Goal: Task Accomplishment & Management: Manage account settings

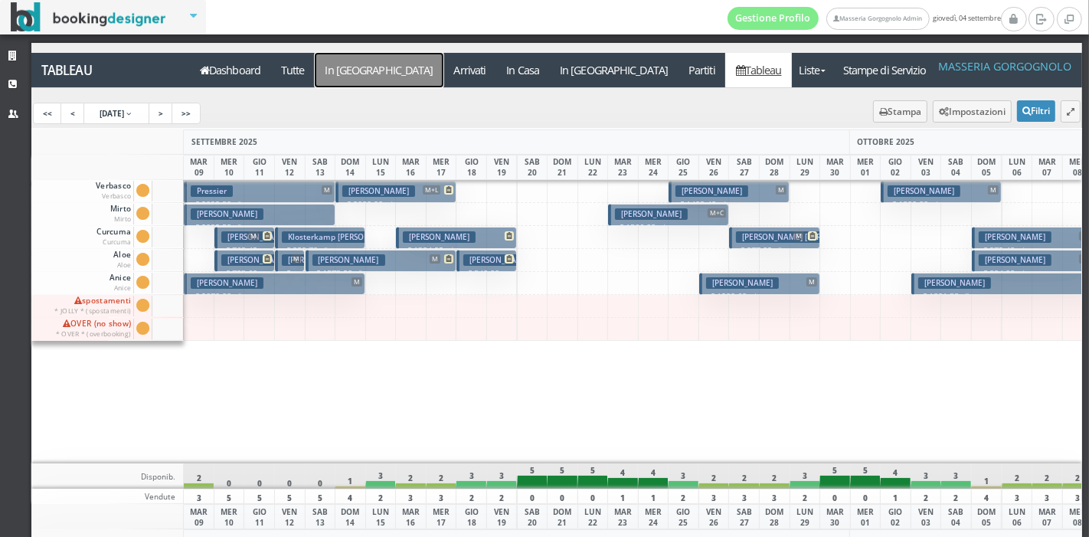
click at [351, 64] on a=pms-arrival-reservations"] "In [GEOGRAPHIC_DATA]" at bounding box center [379, 70] width 129 height 34
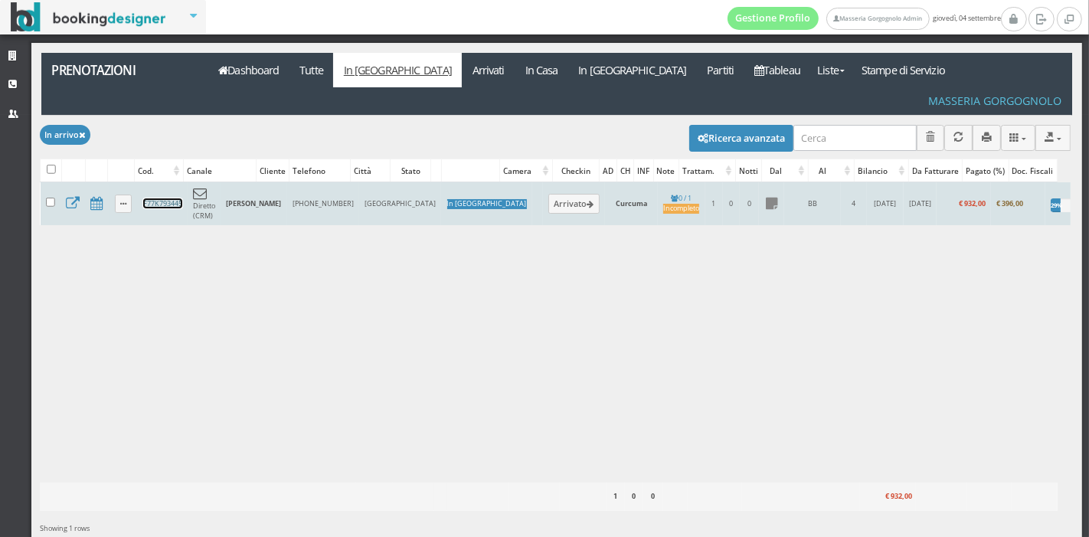
click at [153, 198] on link "F77K793445" at bounding box center [162, 203] width 39 height 10
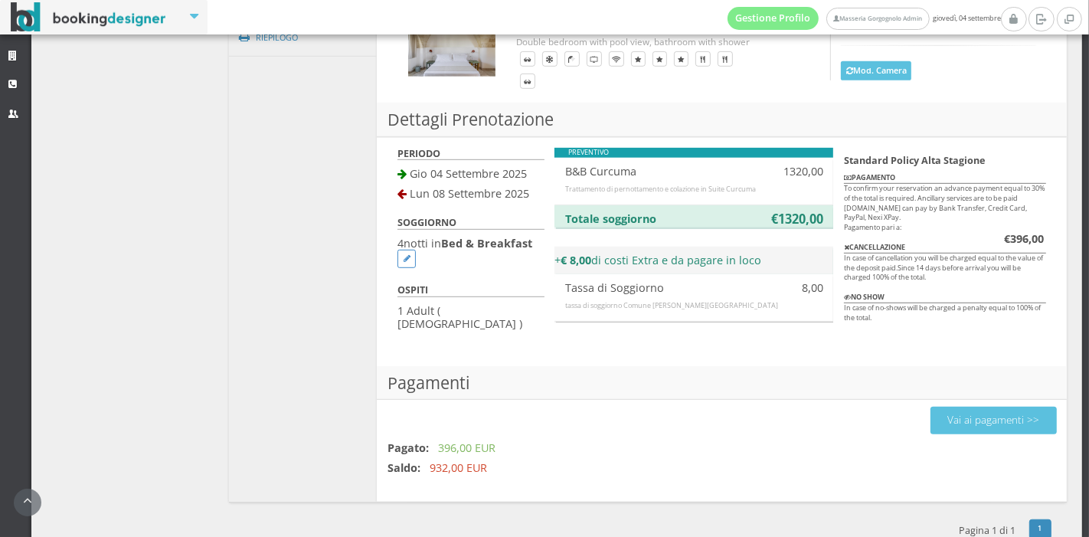
scroll to position [782, 0]
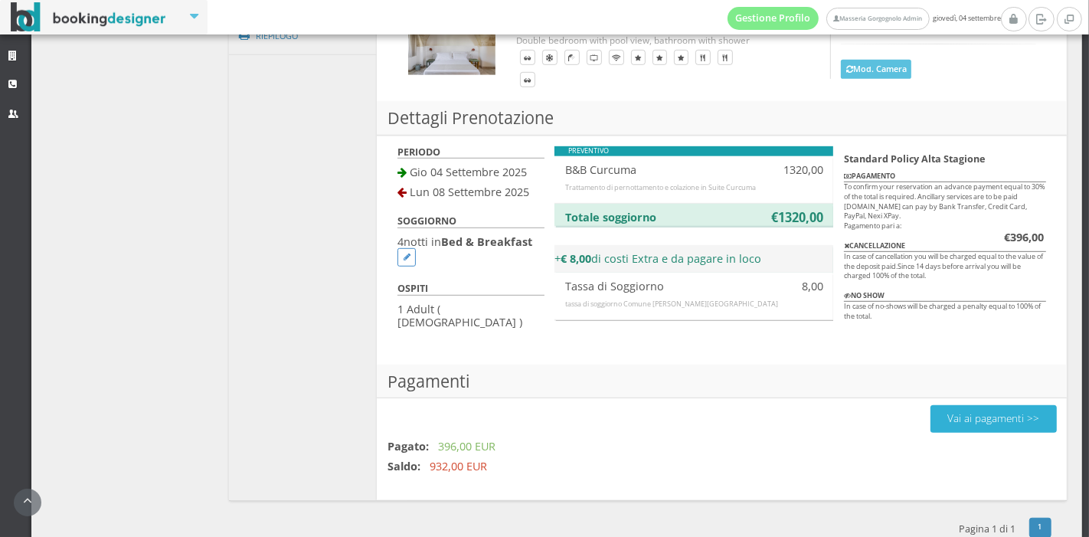
click at [949, 405] on button "Vai ai pagamenti >>" at bounding box center [993, 418] width 126 height 27
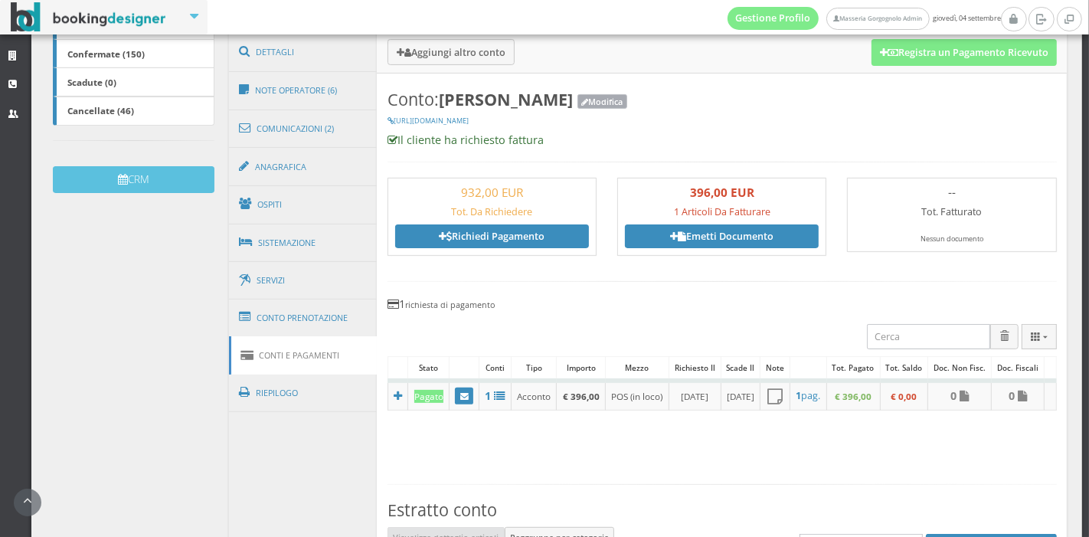
scroll to position [312, 0]
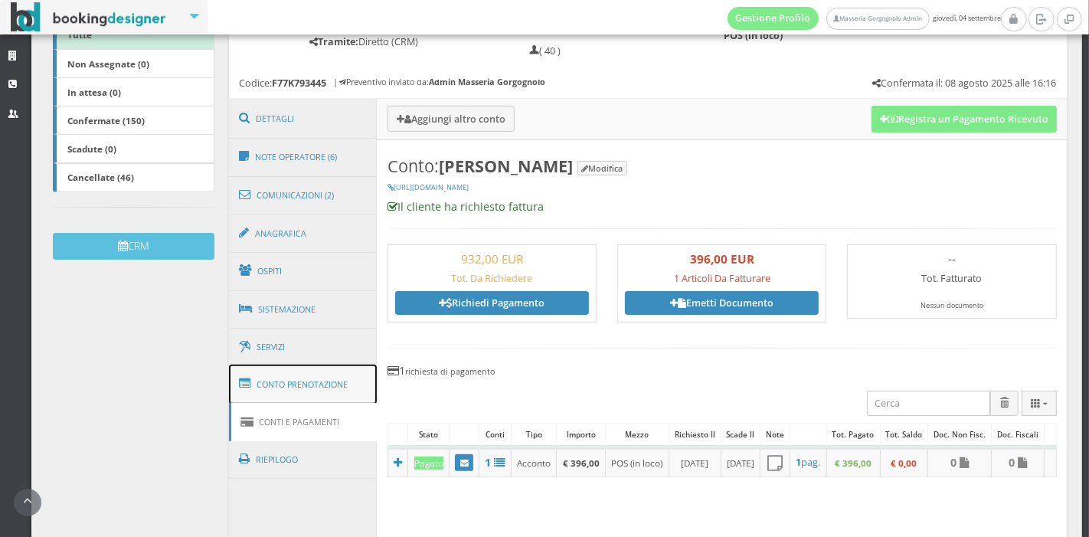
click at [284, 368] on link "Conto Prenotazione" at bounding box center [303, 384] width 149 height 40
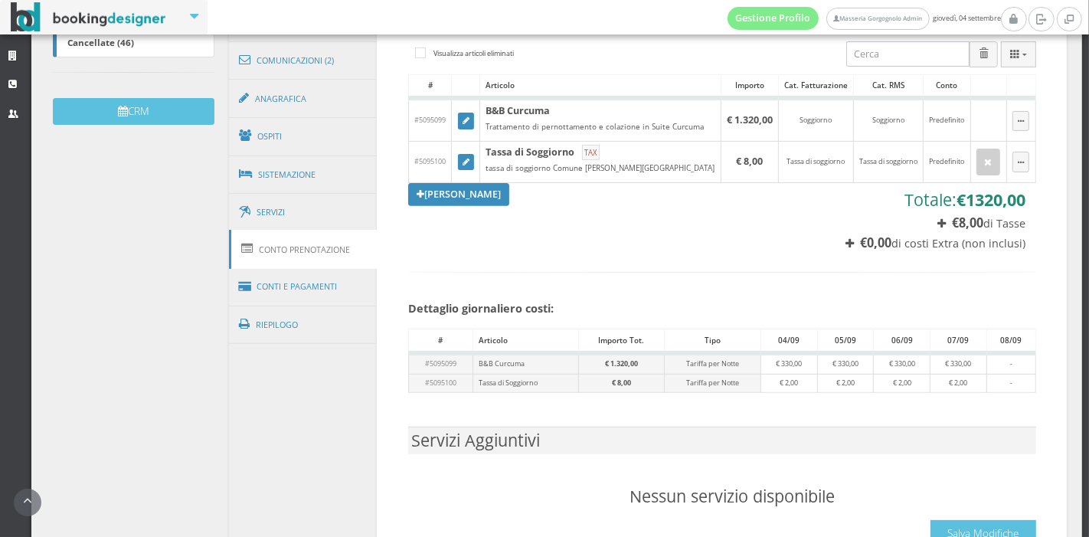
scroll to position [460, 0]
click at [253, 286] on icon at bounding box center [247, 287] width 17 height 25
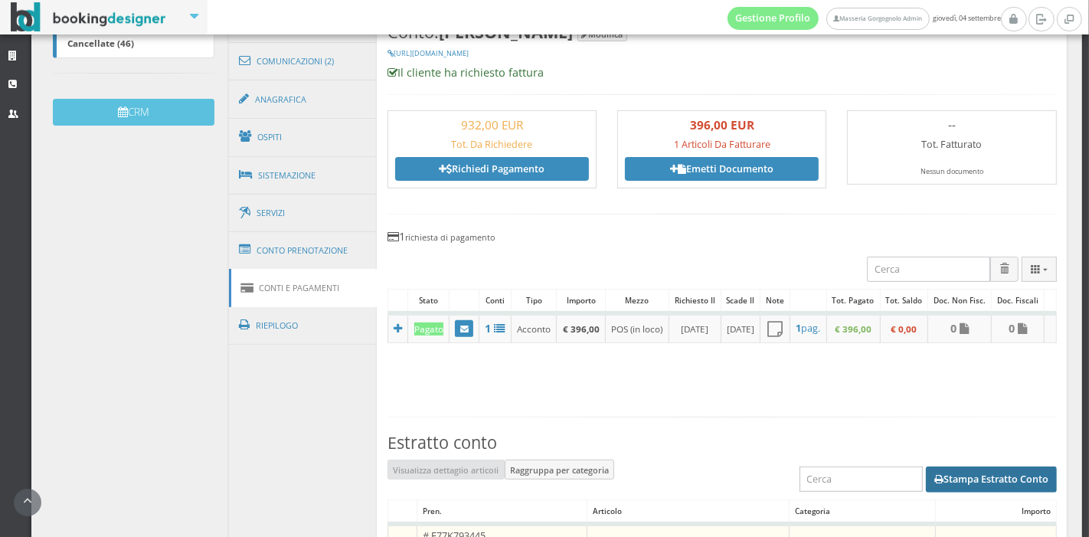
click at [932, 492] on button "Stampa Estratto Conto" at bounding box center [991, 479] width 131 height 26
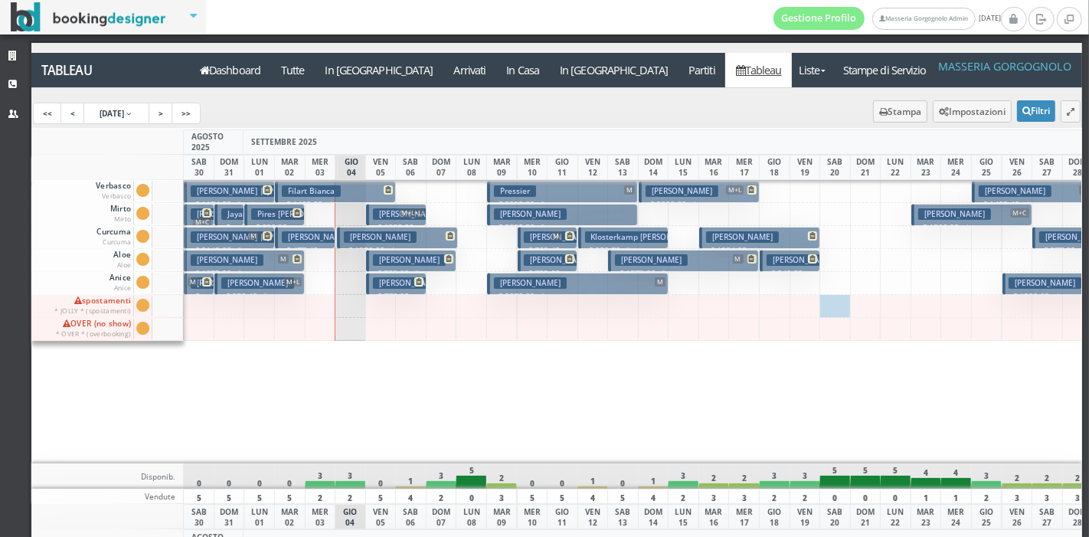
click at [381, 231] on h3 "Rusek Igor" at bounding box center [380, 236] width 73 height 11
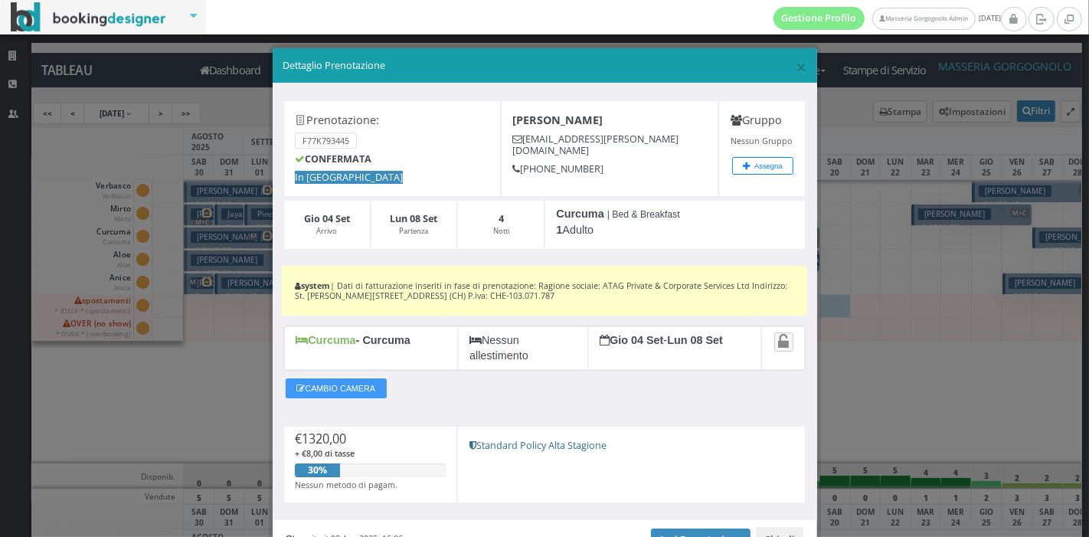
scroll to position [84, 0]
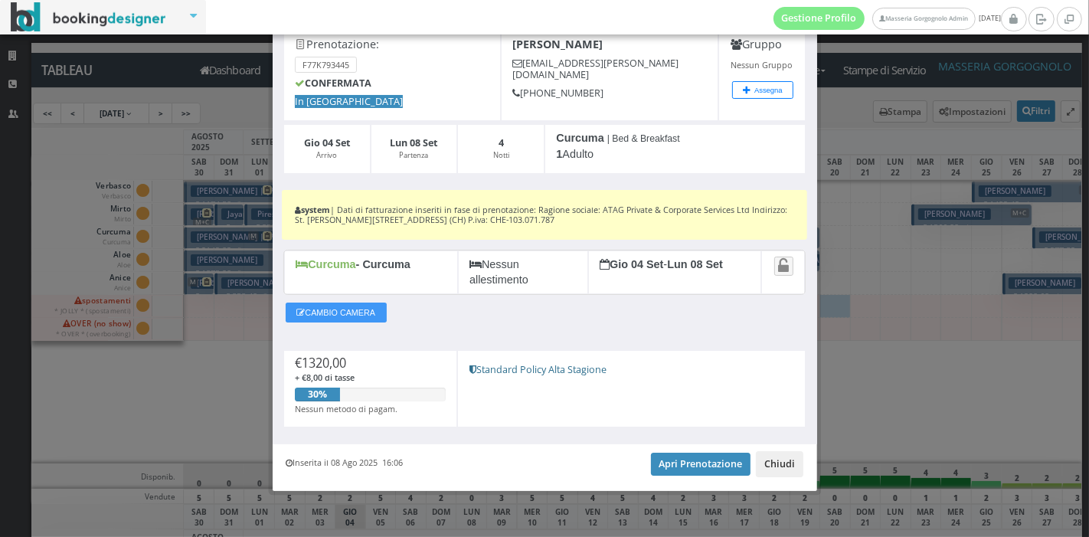
click at [763, 463] on button "Chiudi" at bounding box center [779, 464] width 47 height 26
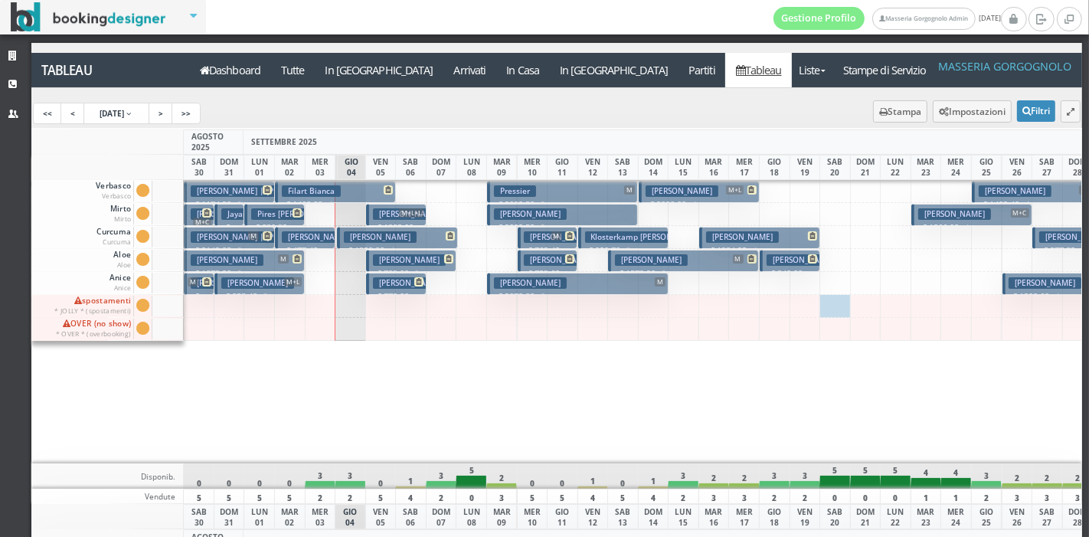
click at [395, 230] on button "Rusek Igor € 1320.00 4 notti 1 Adulto" at bounding box center [397, 238] width 121 height 22
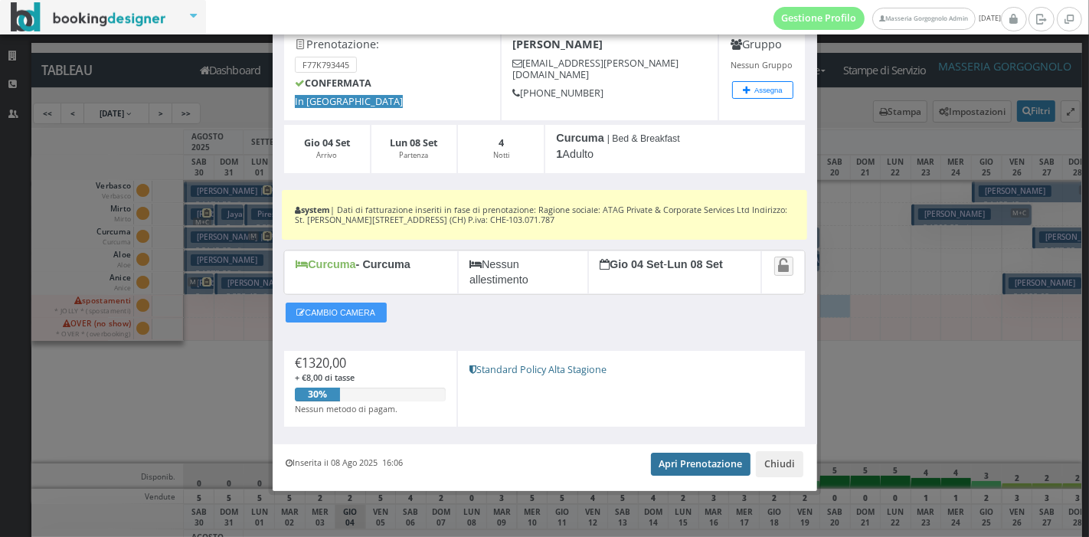
click at [678, 455] on link "Apri Prenotazione" at bounding box center [701, 464] width 100 height 23
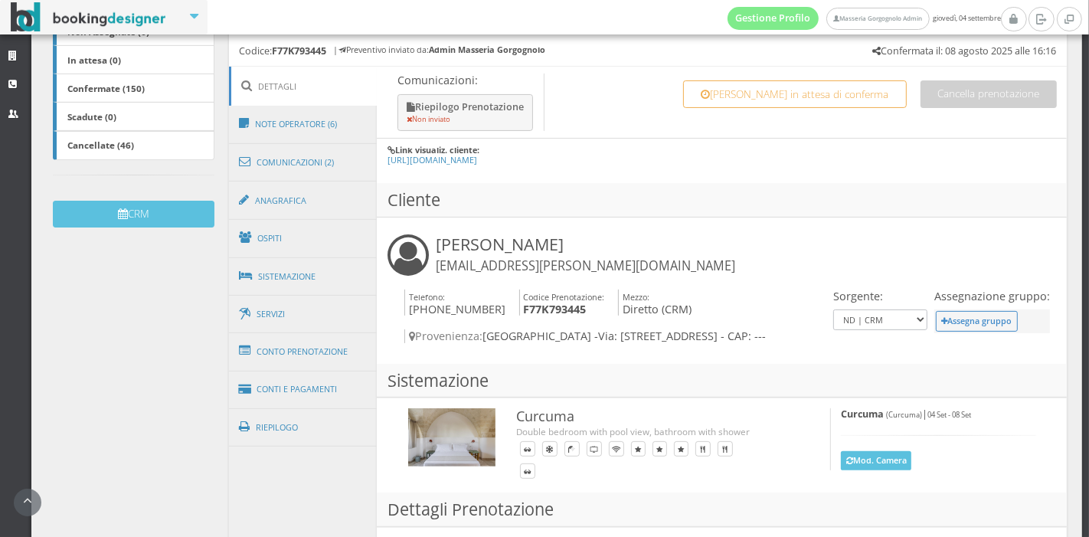
scroll to position [348, 0]
click at [343, 377] on link "Conti e Pagamenti" at bounding box center [303, 389] width 149 height 39
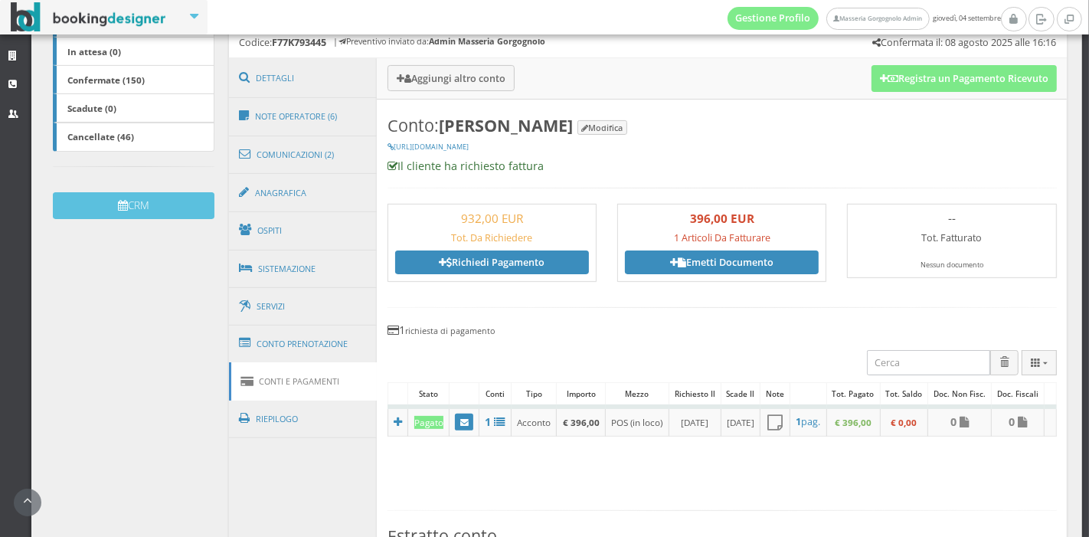
scroll to position [332, 0]
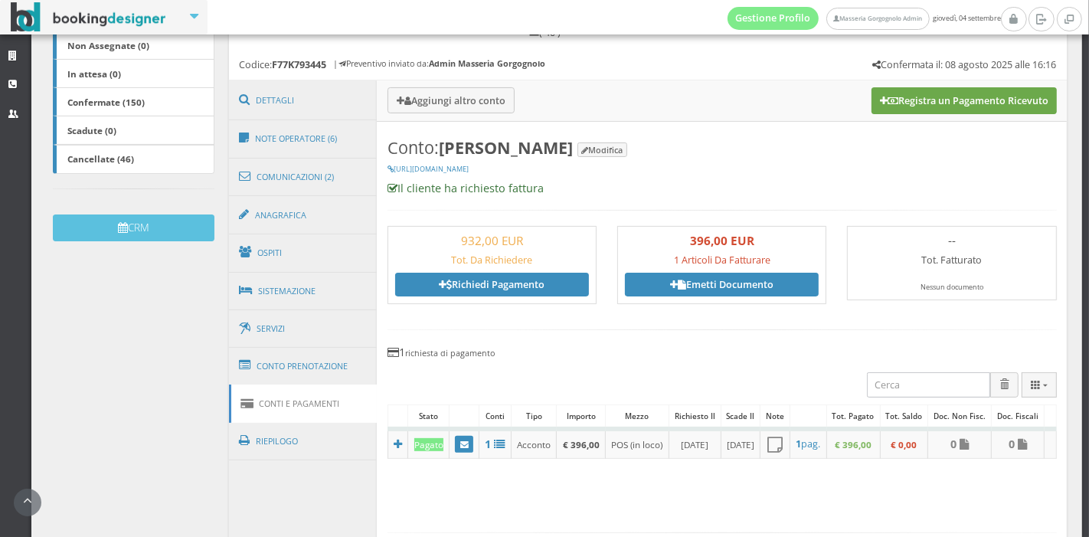
click at [897, 97] on button "Registra un Pagamento Ricevuto" at bounding box center [963, 100] width 185 height 26
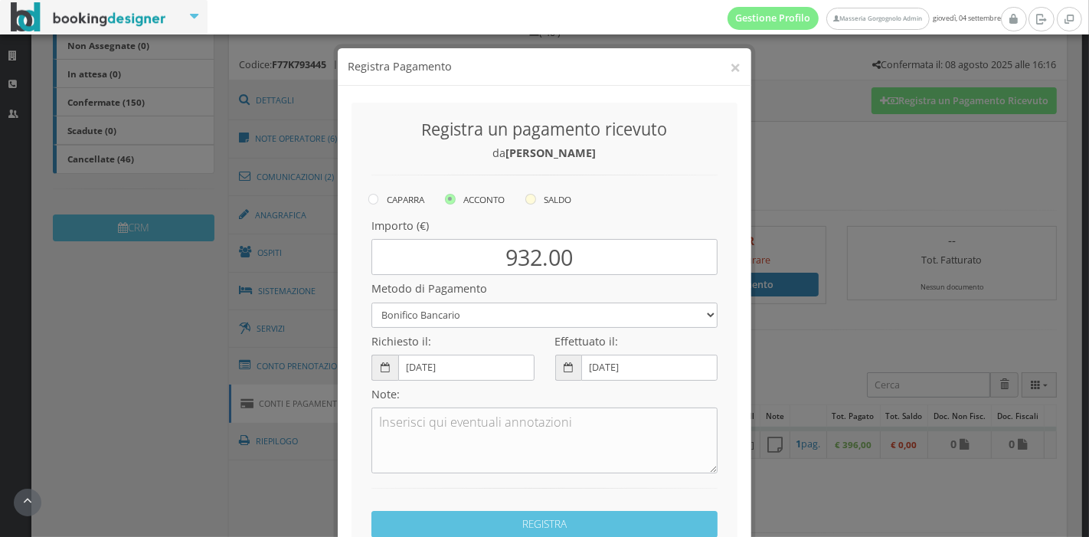
click at [531, 198] on icon at bounding box center [530, 199] width 11 height 11
radio input "true"
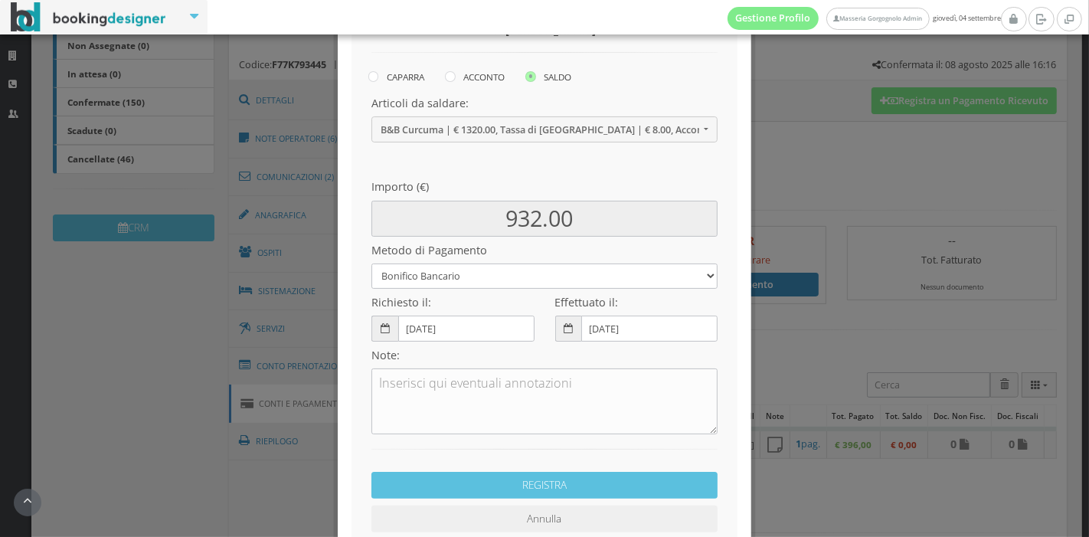
scroll to position [221, 0]
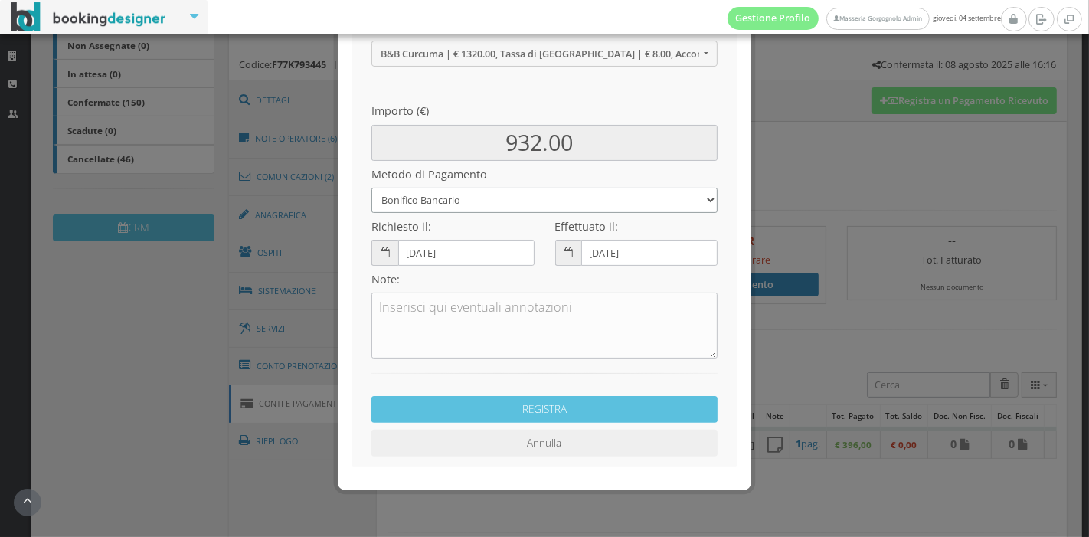
drag, startPoint x: 531, startPoint y: 198, endPoint x: 435, endPoint y: 198, distance: 95.7
click at [435, 198] on select "Bonifico Bancario Carta di Credito Pay By Link Contanti Assegno Bancario Assegn…" at bounding box center [544, 200] width 346 height 25
select select
click at [371, 188] on select "Bonifico Bancario Carta di Credito Pay By Link Contanti Assegno Bancario Assegn…" at bounding box center [544, 200] width 346 height 25
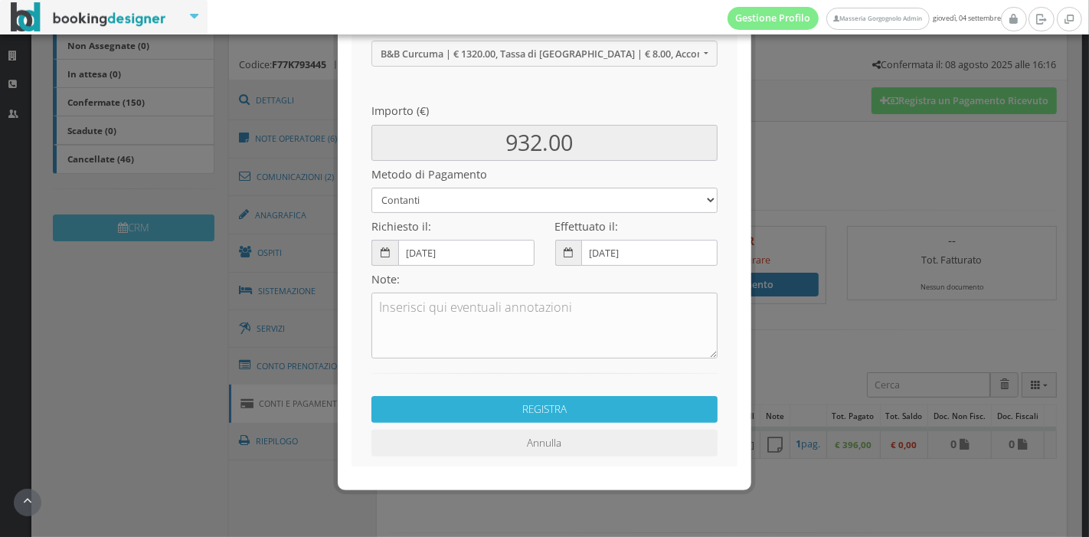
click at [521, 411] on button "REGISTRA" at bounding box center [544, 409] width 346 height 27
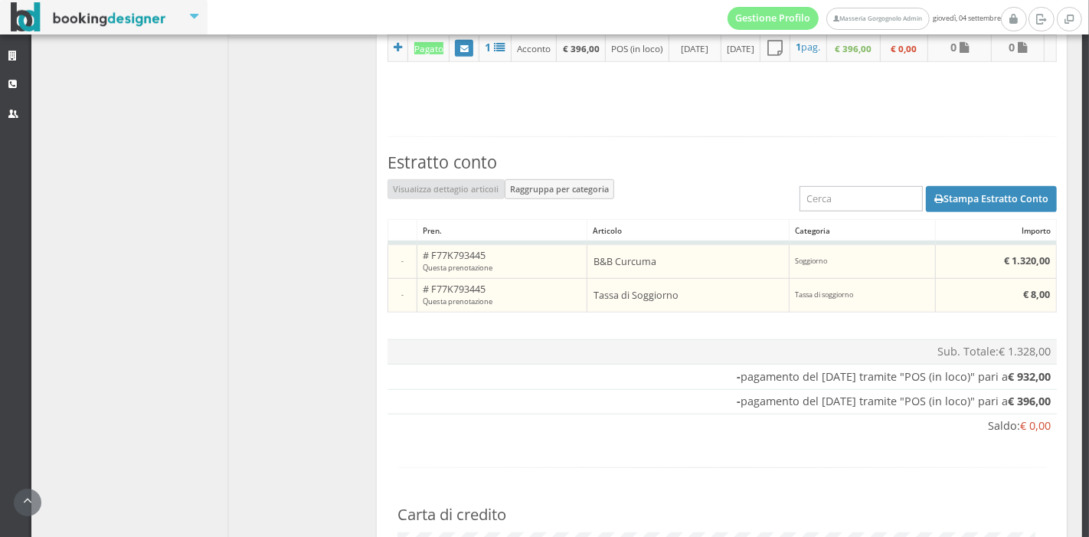
scroll to position [818, 0]
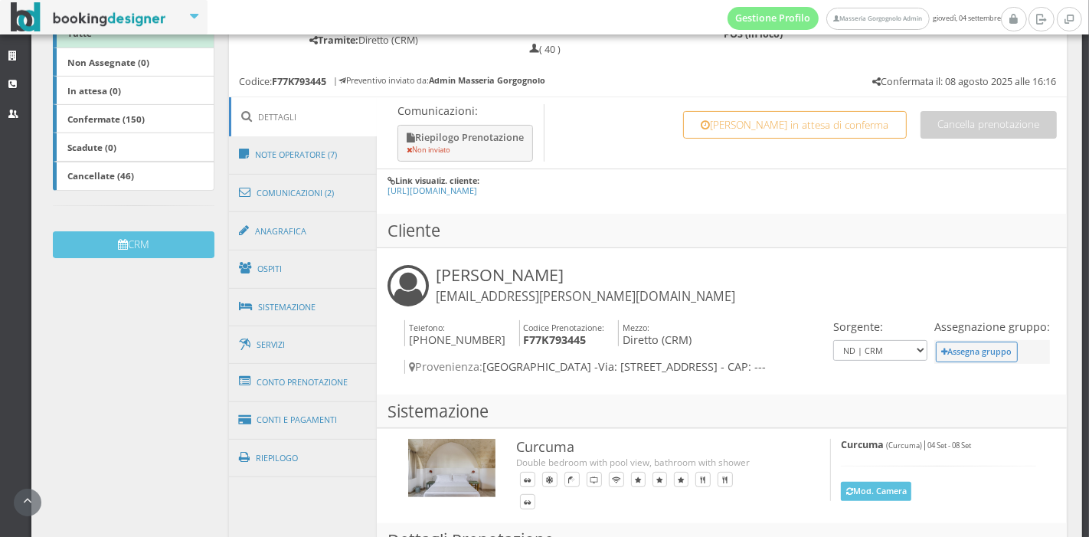
scroll to position [315, 0]
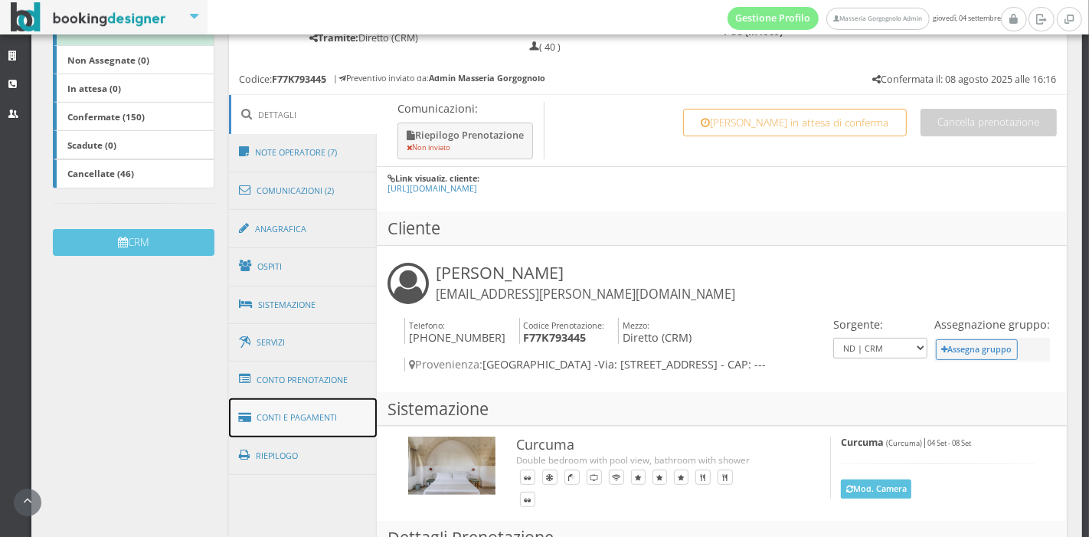
click at [318, 406] on link "Conti e Pagamenti" at bounding box center [303, 417] width 149 height 39
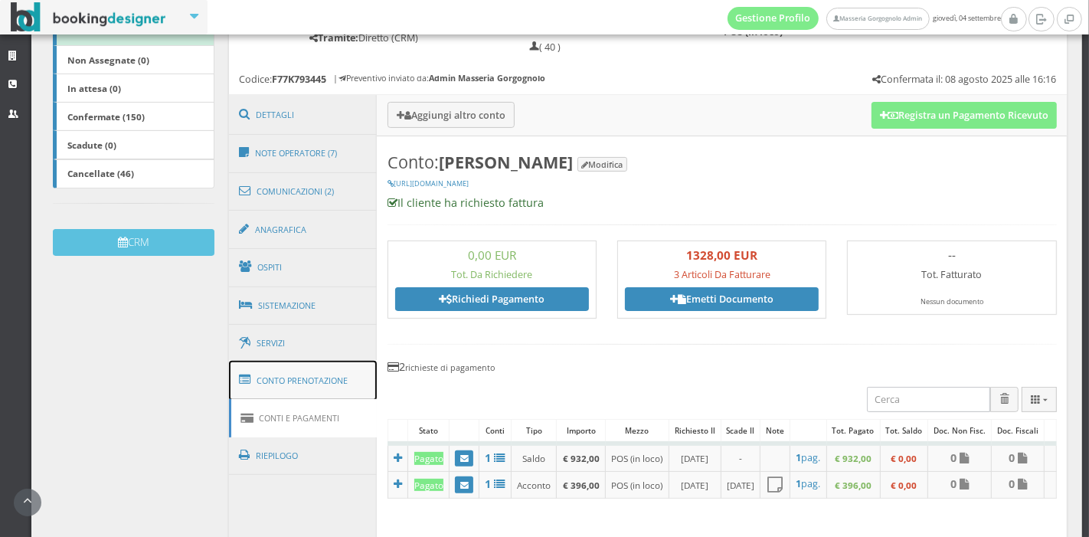
click at [320, 389] on link "Conto Prenotazione" at bounding box center [303, 381] width 149 height 40
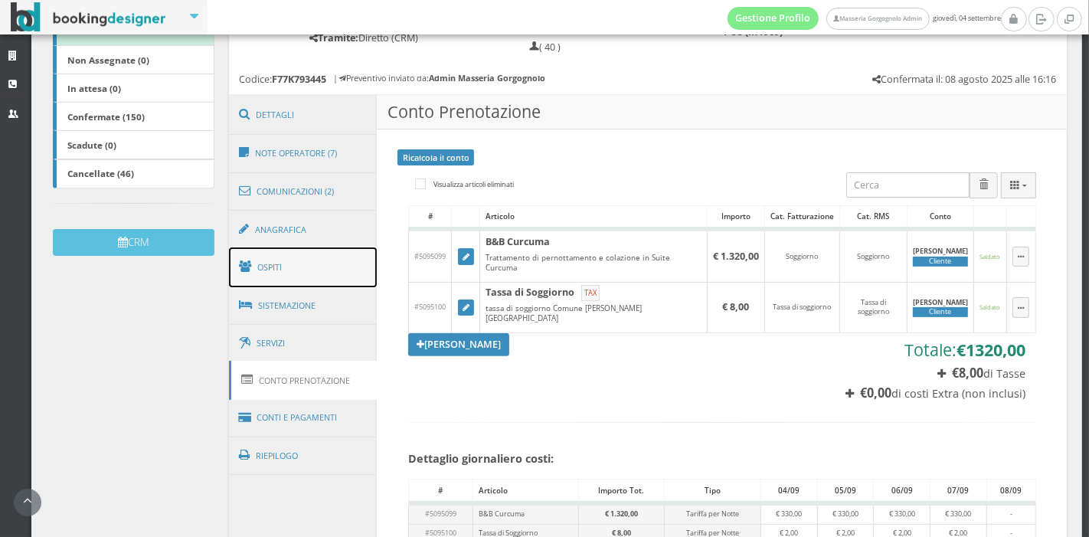
click at [332, 249] on link "Ospiti" at bounding box center [303, 267] width 149 height 40
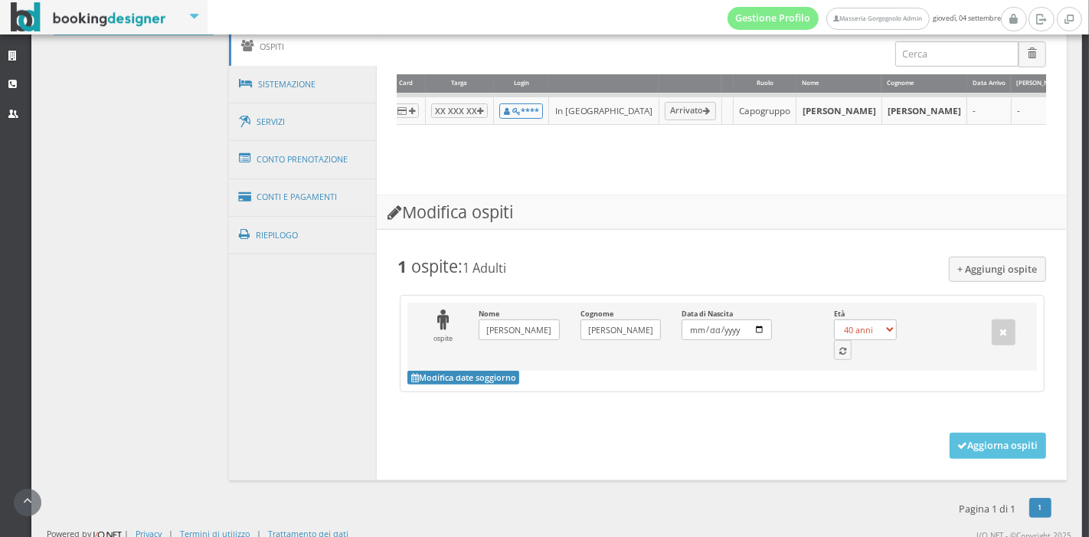
scroll to position [579, 0]
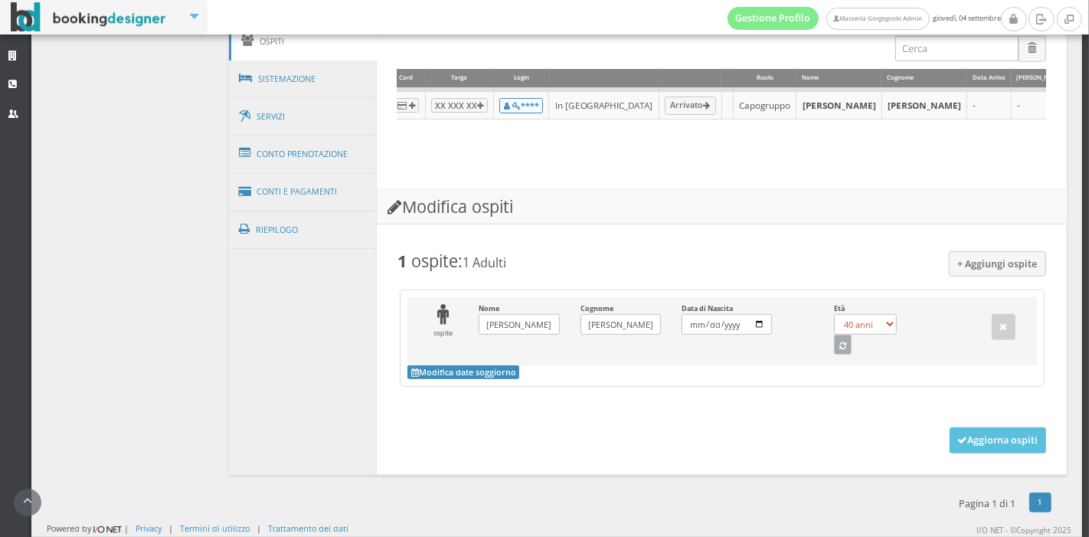
click at [839, 345] on icon "button" at bounding box center [842, 346] width 7 height 8
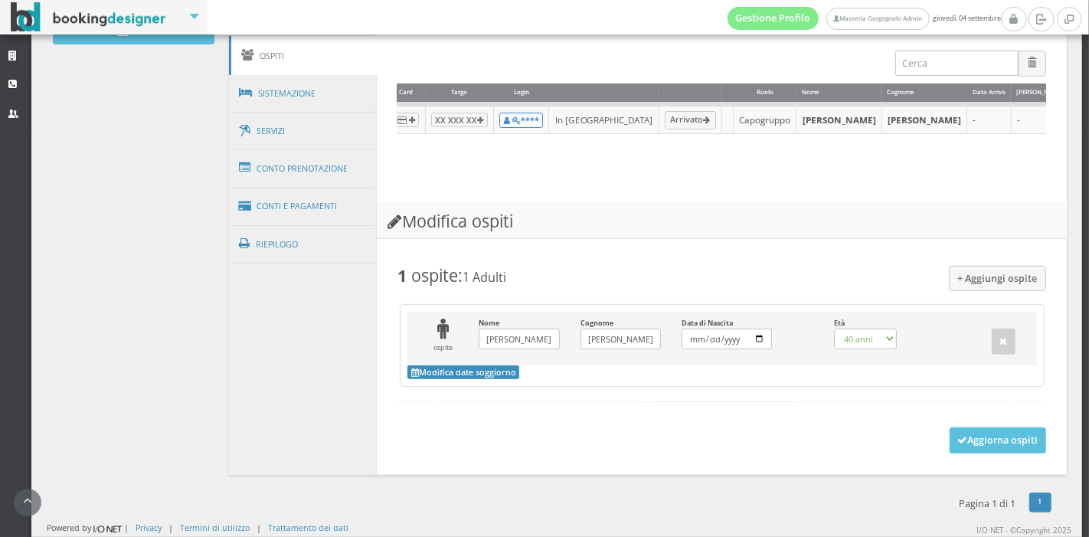
select select "66"
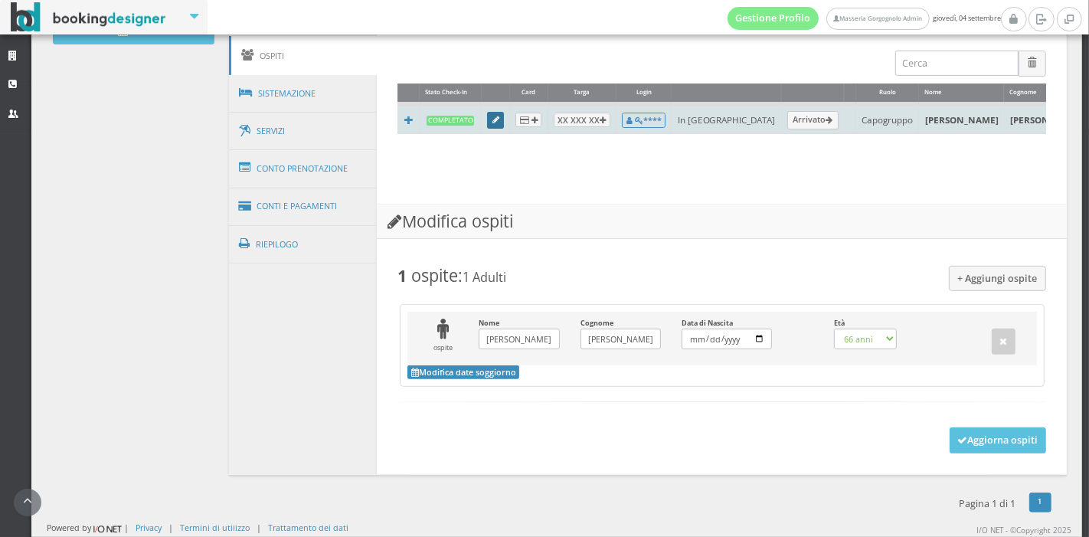
click at [492, 116] on icon at bounding box center [495, 120] width 7 height 8
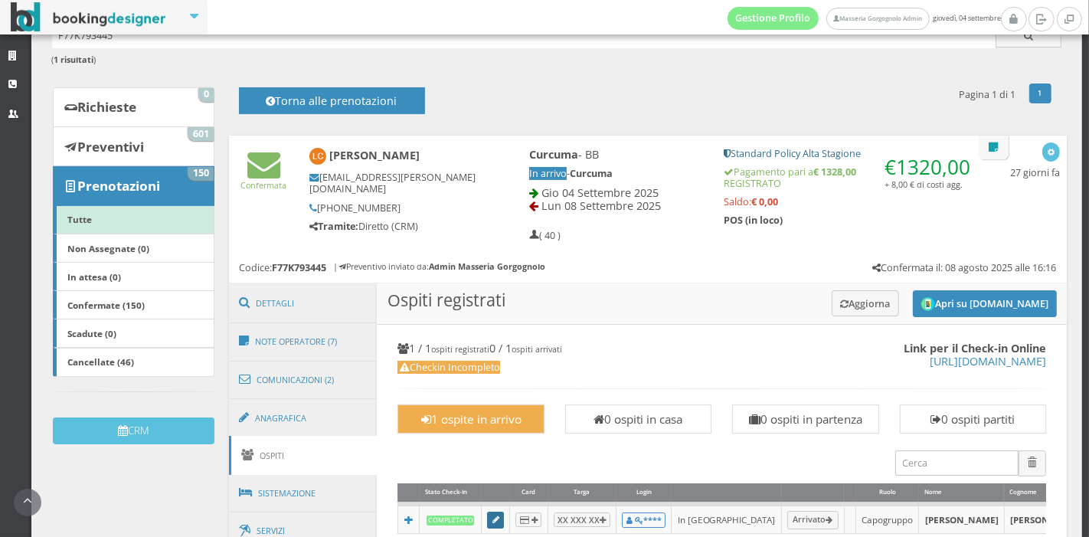
scroll to position [96, 0]
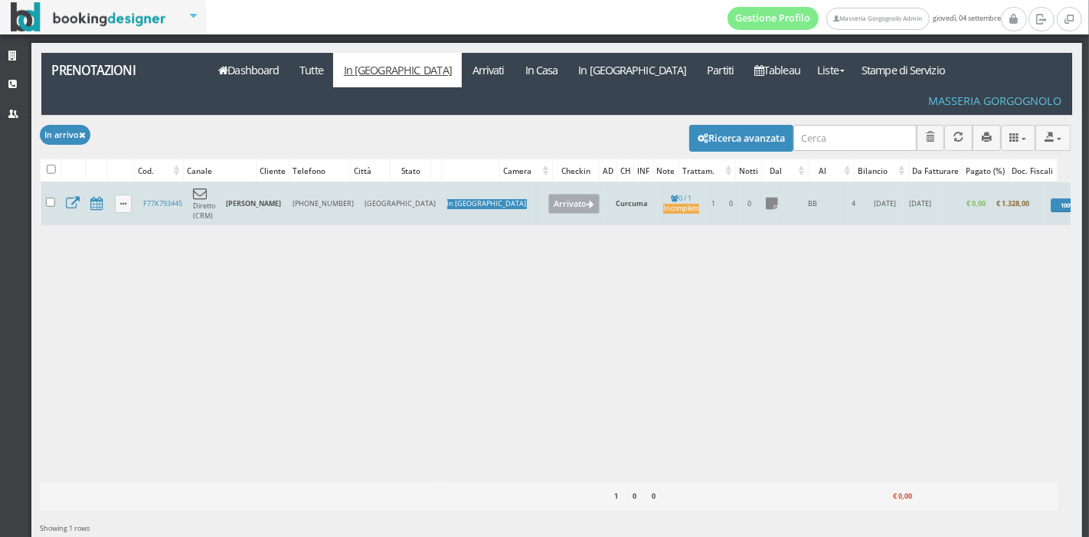
click at [548, 194] on button "Arrivato" at bounding box center [573, 204] width 51 height 20
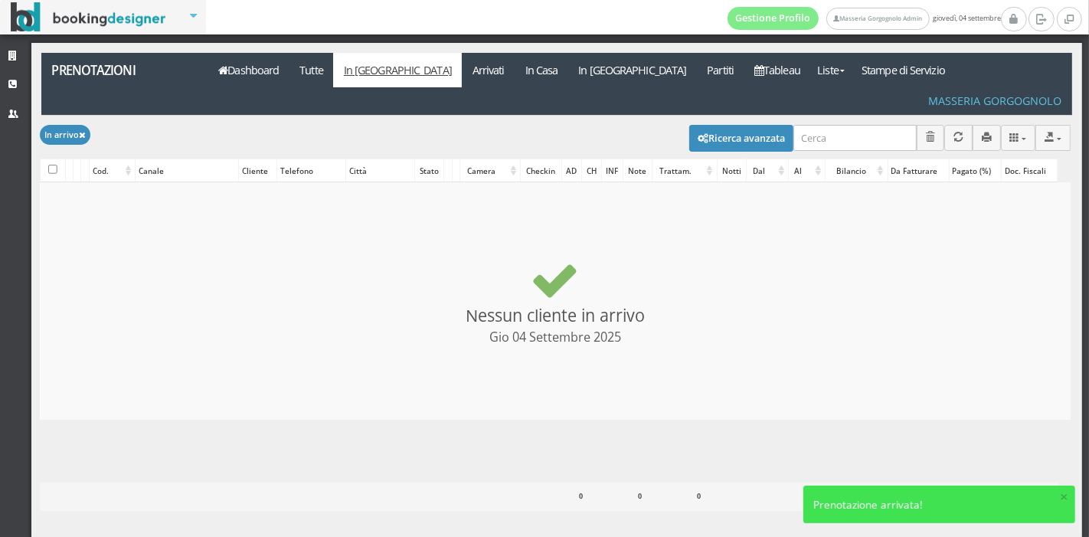
checkbox input "false"
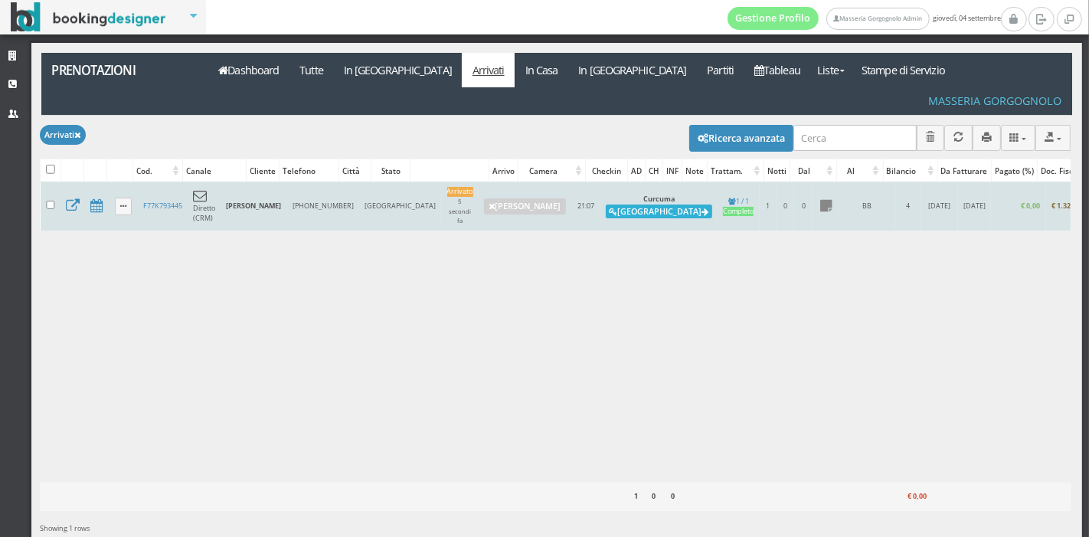
click at [606, 204] on button "Alloggia" at bounding box center [659, 211] width 106 height 14
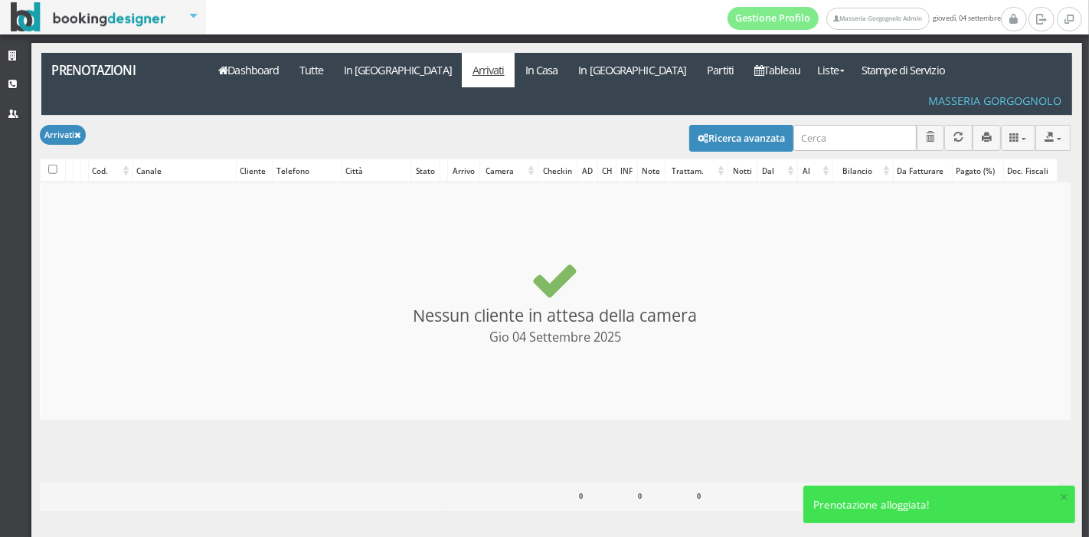
checkbox input "false"
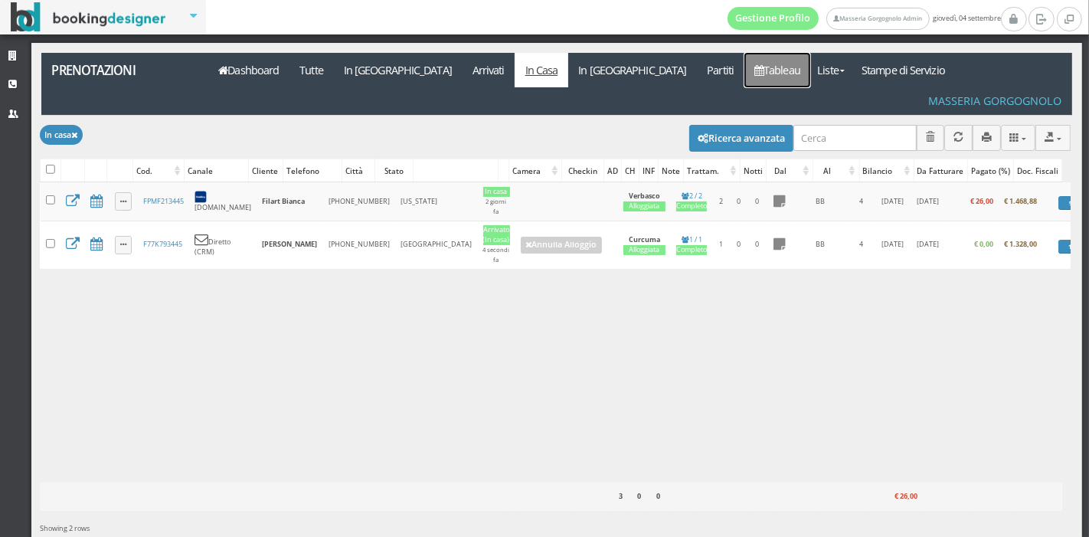
click at [744, 78] on link "Tableau" at bounding box center [777, 70] width 67 height 34
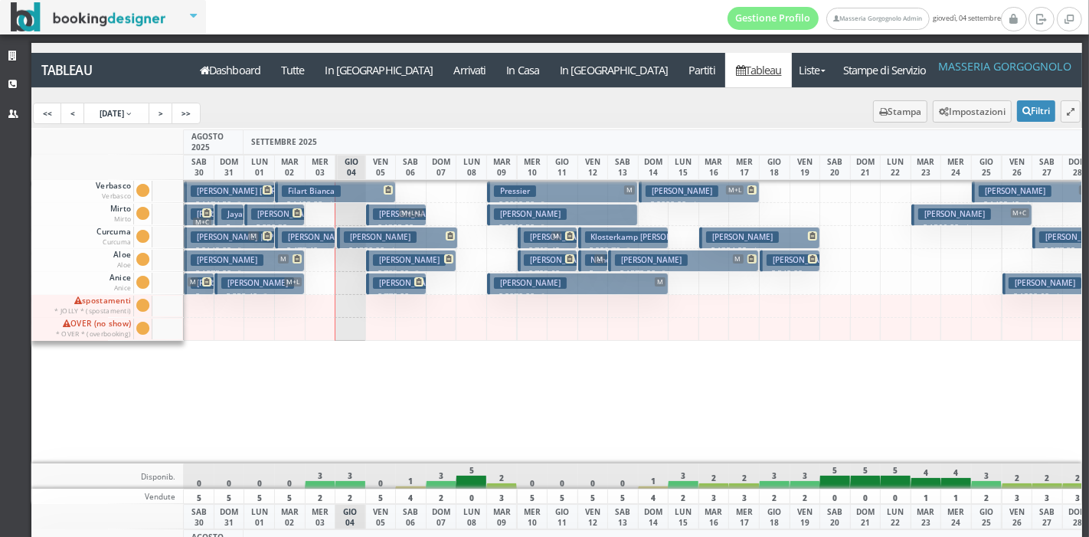
click at [279, 290] on p "€ 858.40 3 notti" at bounding box center [260, 296] width 79 height 12
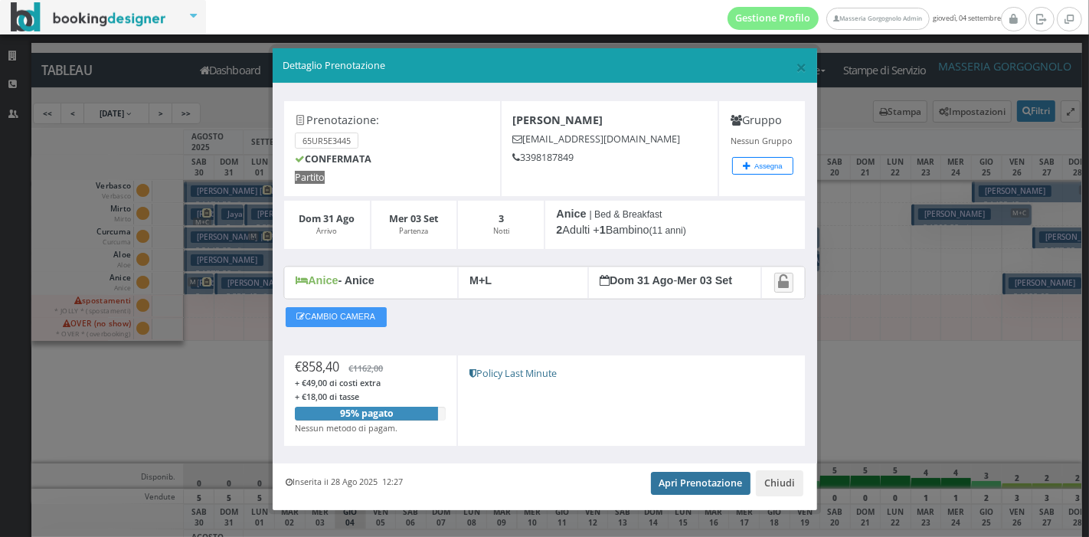
click at [669, 483] on link "Apri Prenotazione" at bounding box center [701, 483] width 100 height 23
click at [800, 64] on div "× Dettaglio Prenotazione" at bounding box center [545, 65] width 544 height 35
click at [798, 67] on div "× Dettaglio Prenotazione" at bounding box center [545, 65] width 544 height 35
click at [796, 67] on div "× Dettaglio Prenotazione" at bounding box center [545, 65] width 544 height 35
click at [796, 68] on span "×" at bounding box center [801, 67] width 11 height 26
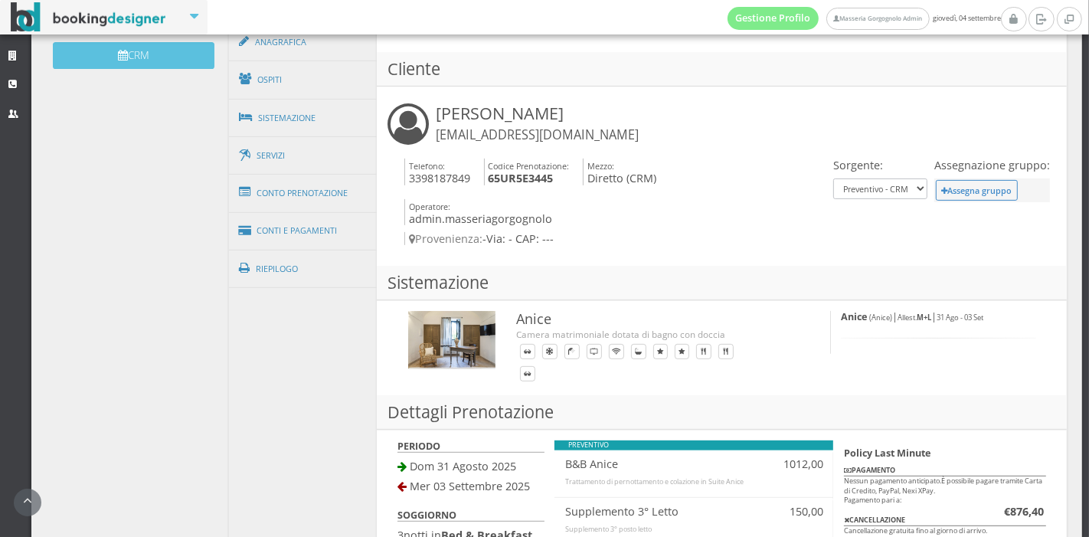
scroll to position [523, 0]
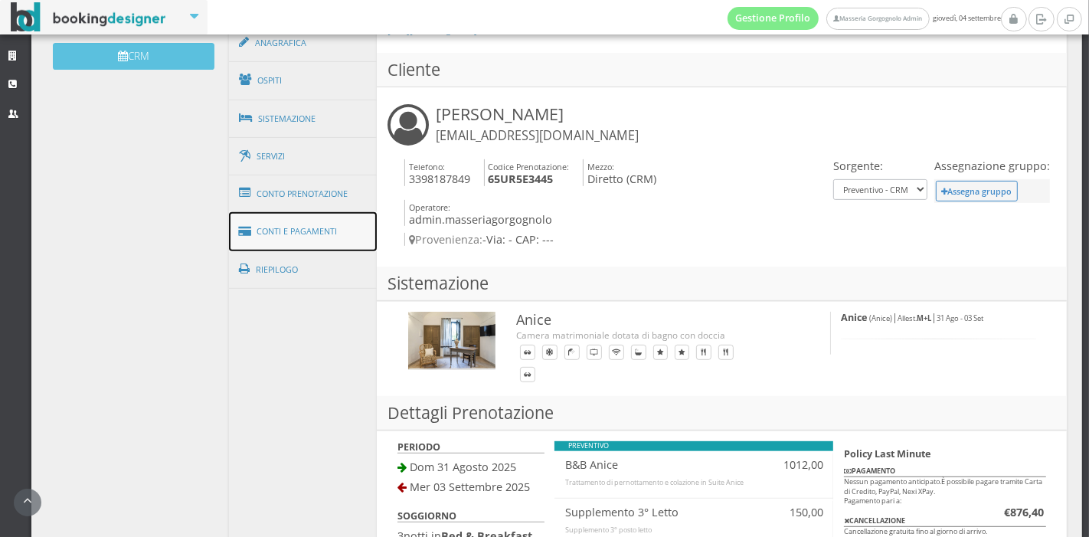
click at [317, 224] on link "Conti e Pagamenti" at bounding box center [303, 231] width 149 height 39
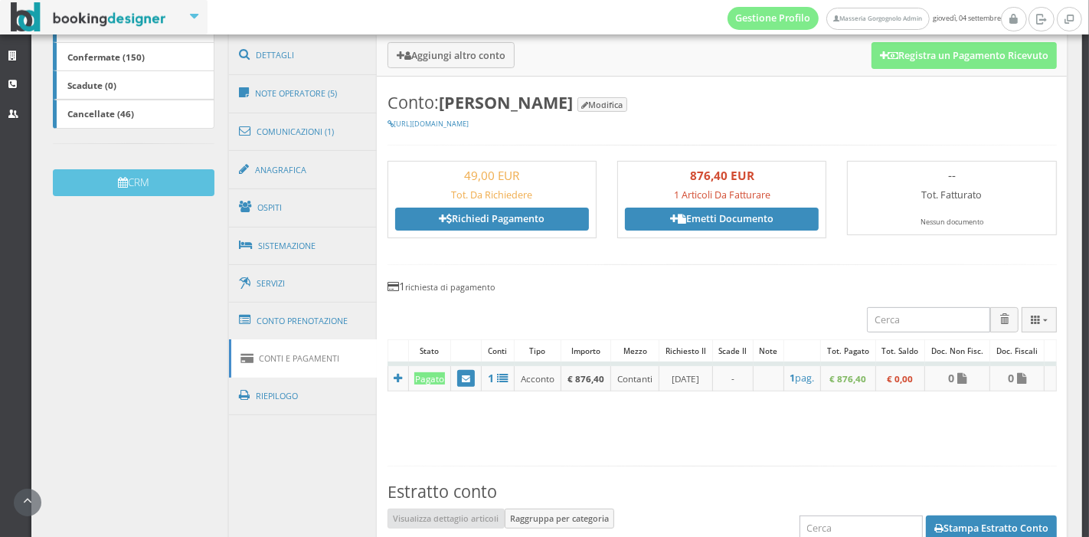
scroll to position [394, 0]
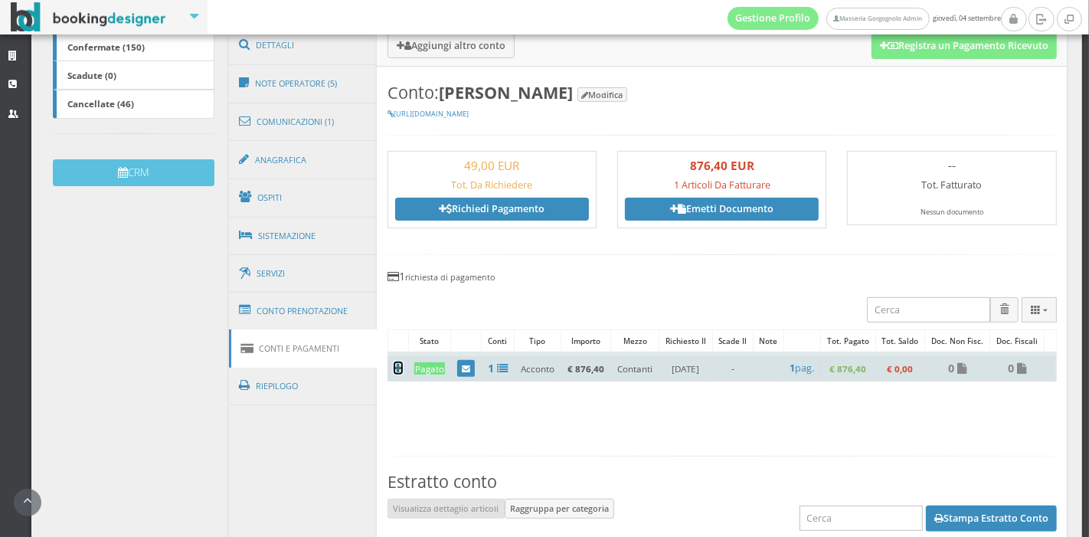
click at [397, 368] on icon at bounding box center [398, 368] width 8 height 11
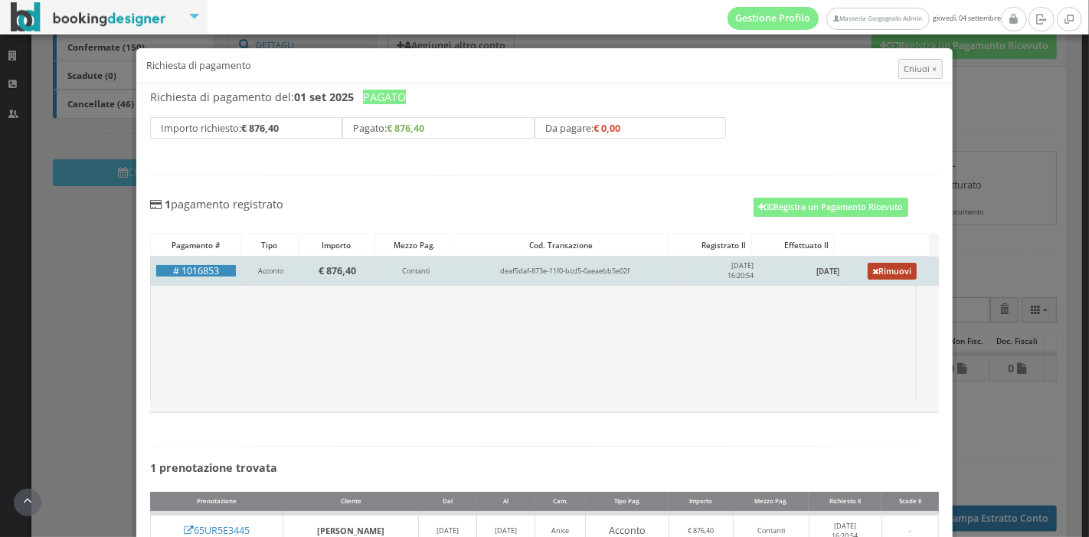
click at [872, 270] on icon at bounding box center [875, 272] width 6 height 8
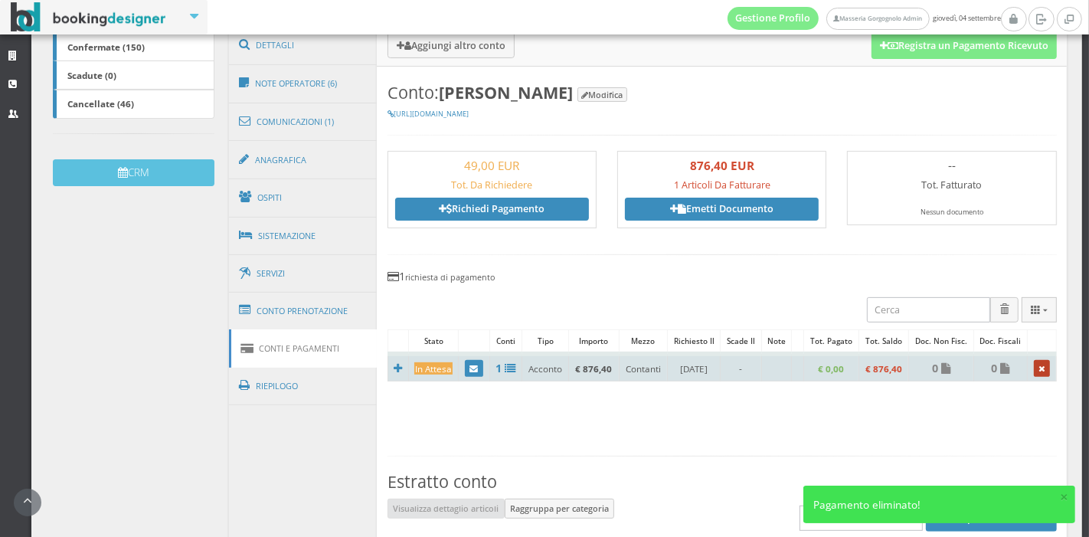
click at [1039, 367] on icon at bounding box center [1042, 369] width 6 height 8
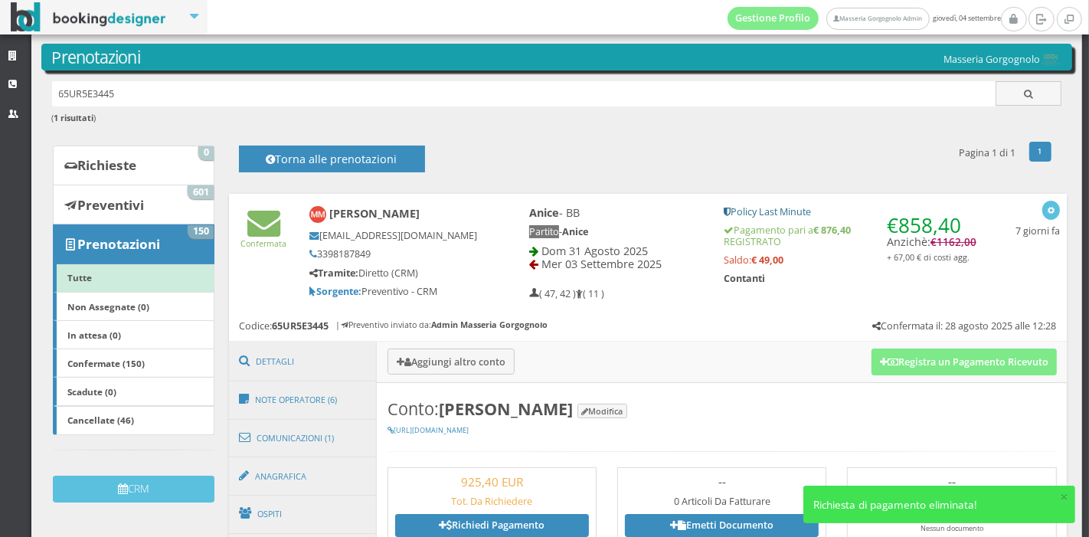
scroll to position [121, 0]
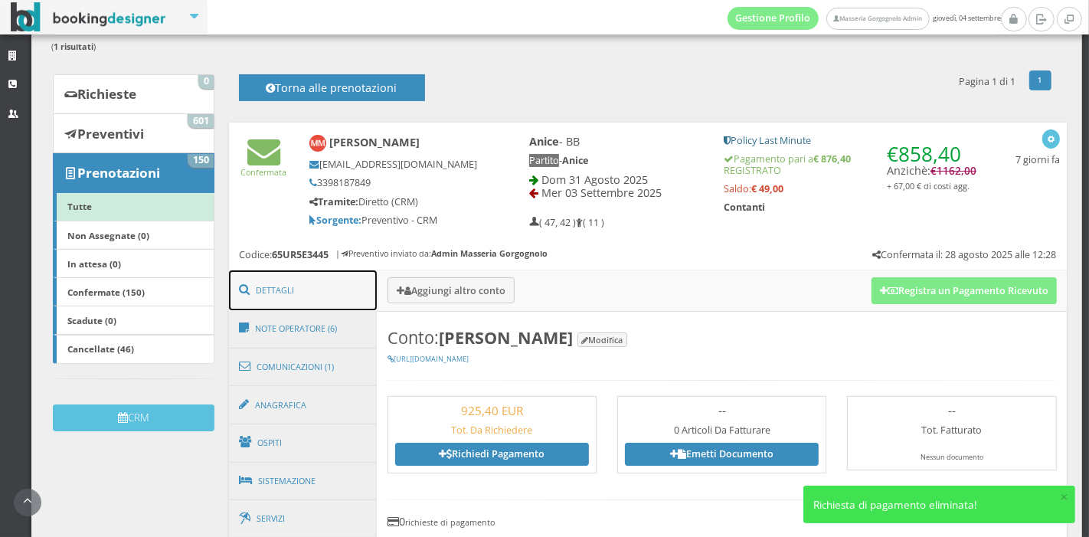
click at [299, 301] on link "Dettagli" at bounding box center [303, 290] width 149 height 40
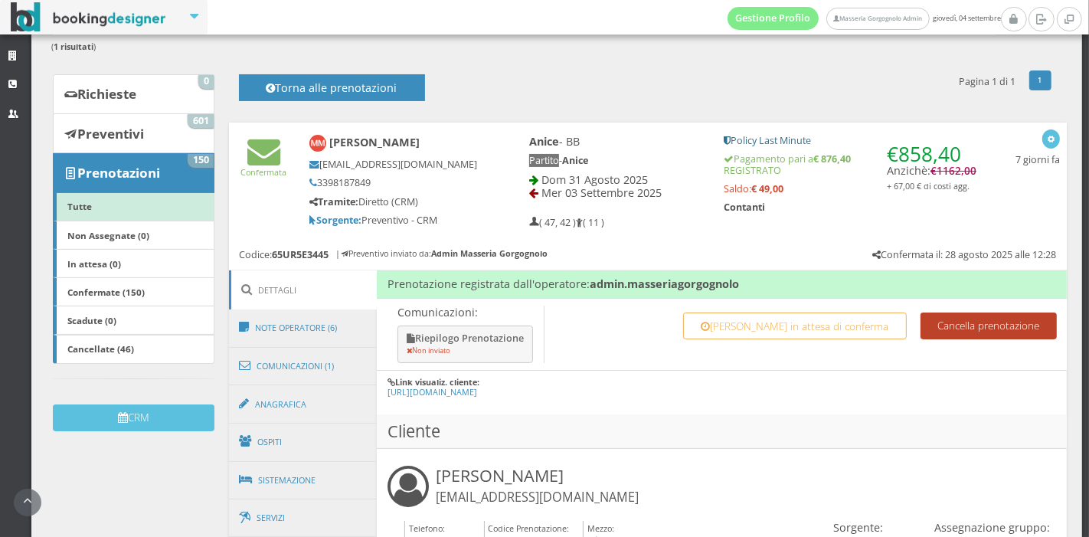
click at [936, 325] on button "Cancella prenotazione" at bounding box center [988, 325] width 136 height 27
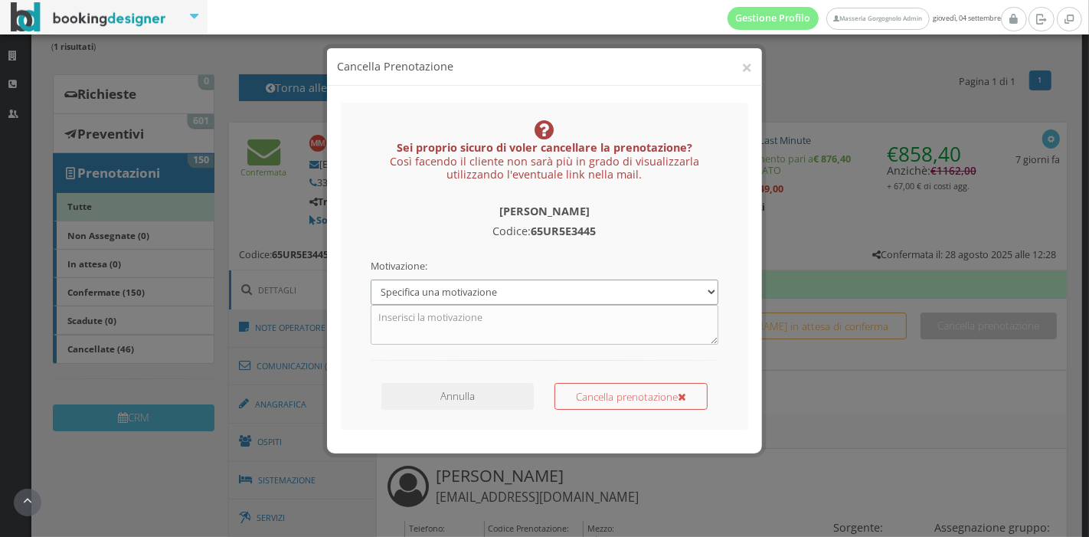
click at [562, 289] on select "Specifica una motivazione Errore di inserimento Prenotazione duplicata Prenotaz…" at bounding box center [545, 291] width 348 height 25
select select "4"
click at [371, 279] on select "Specifica una motivazione Errore di inserimento Prenotazione duplicata Prenotaz…" at bounding box center [545, 291] width 348 height 25
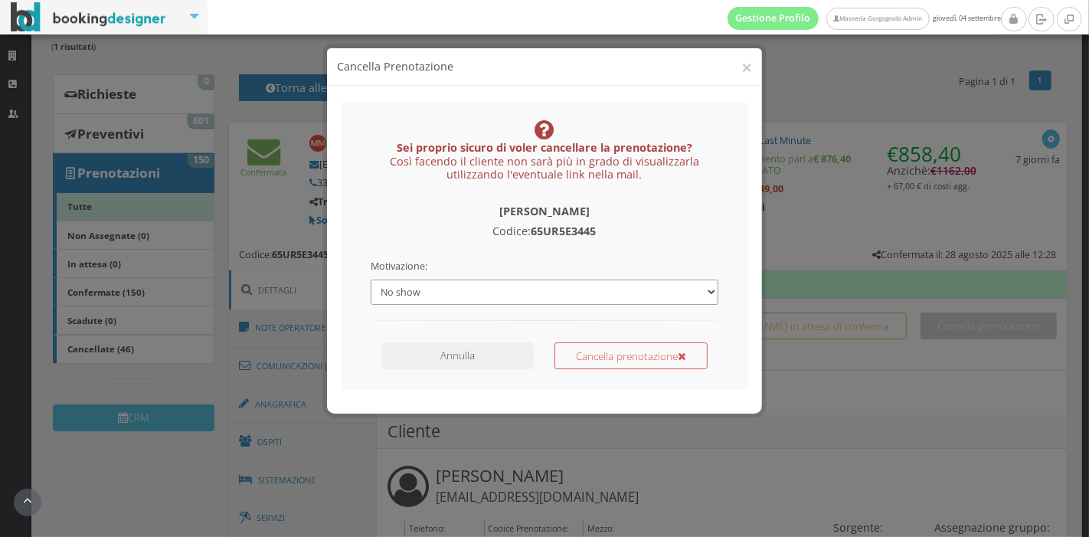
click at [620, 288] on select "Specifica una motivazione Errore di inserimento Prenotazione duplicata Prenotaz…" at bounding box center [545, 291] width 348 height 25
click at [371, 279] on select "Specifica una motivazione Errore di inserimento Prenotazione duplicata Prenotaz…" at bounding box center [545, 291] width 348 height 25
click at [599, 364] on button "Cancella prenotazione" at bounding box center [630, 355] width 153 height 27
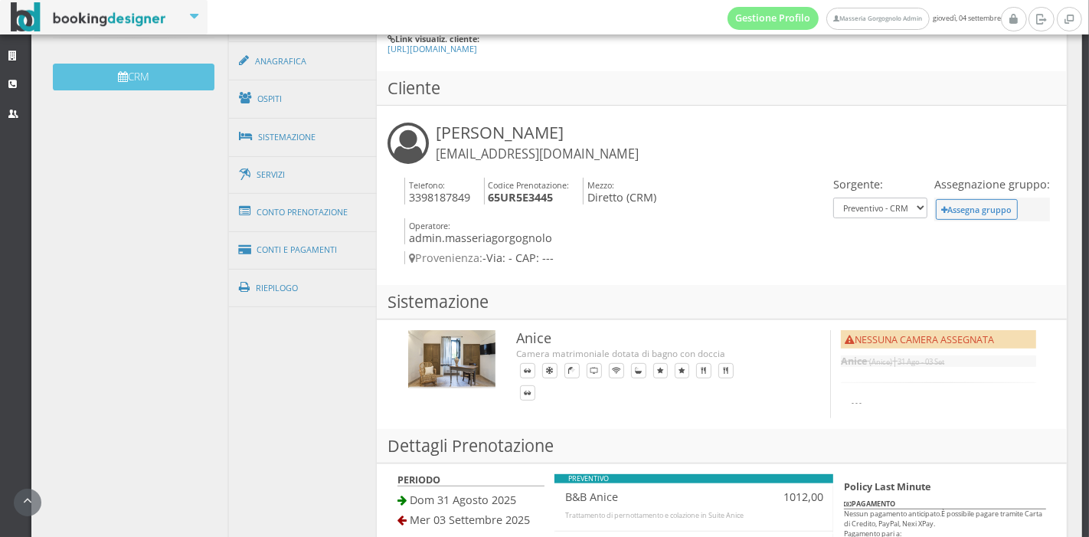
scroll to position [467, 0]
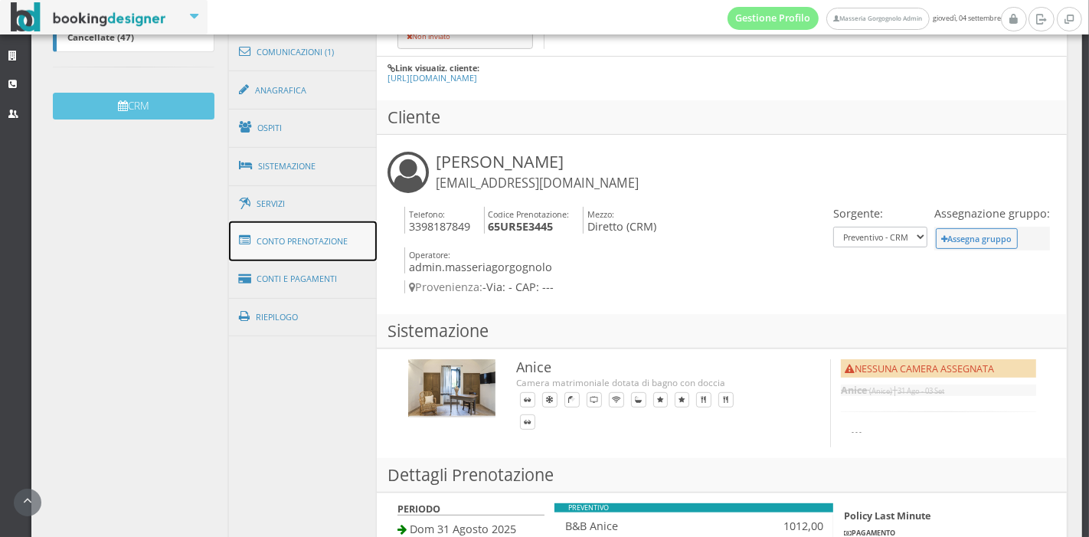
click at [313, 230] on link "Conto Prenotazione" at bounding box center [303, 241] width 149 height 40
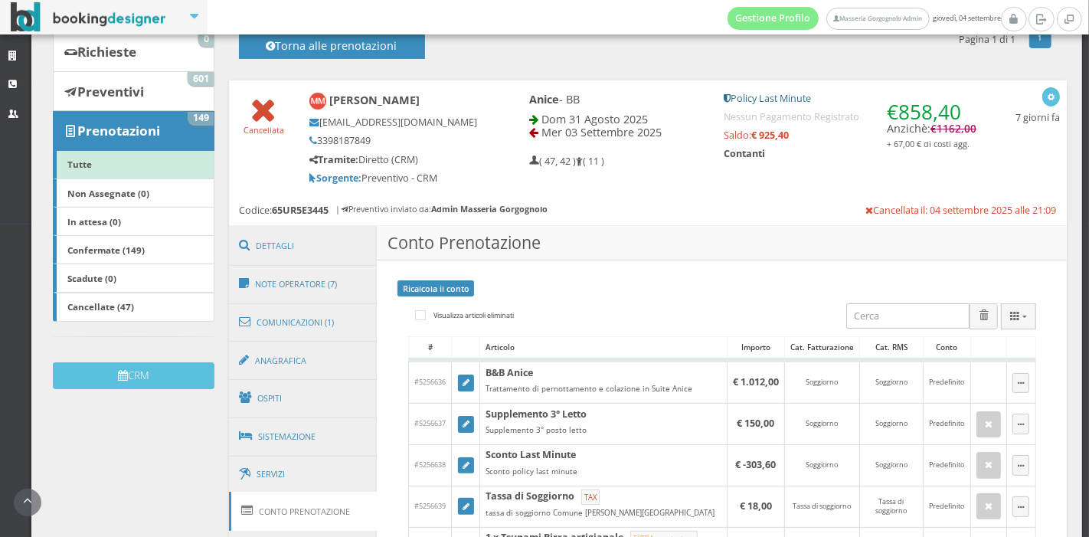
scroll to position [165, 0]
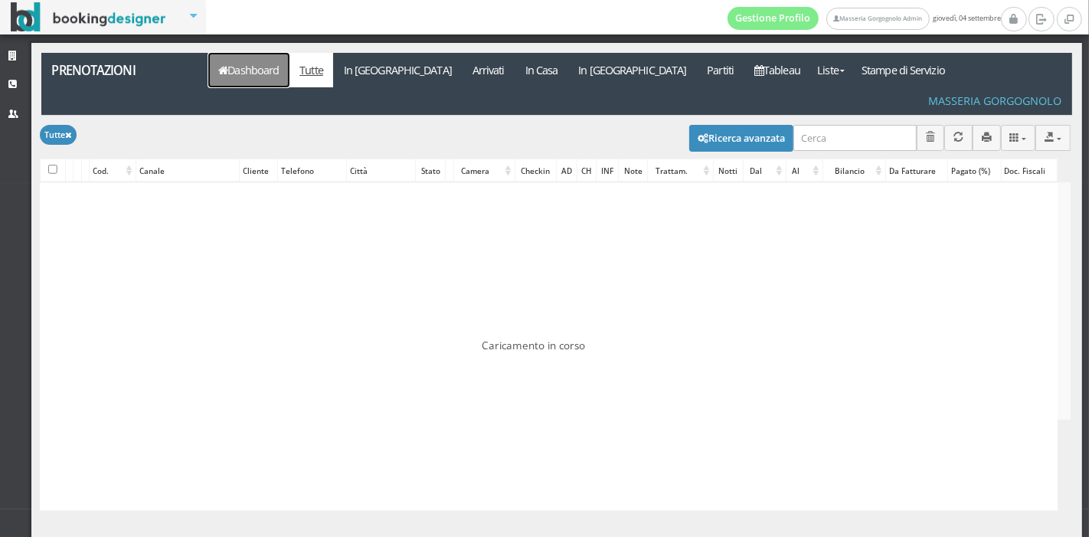
click at [237, 74] on link "Dashboard" at bounding box center [248, 70] width 81 height 34
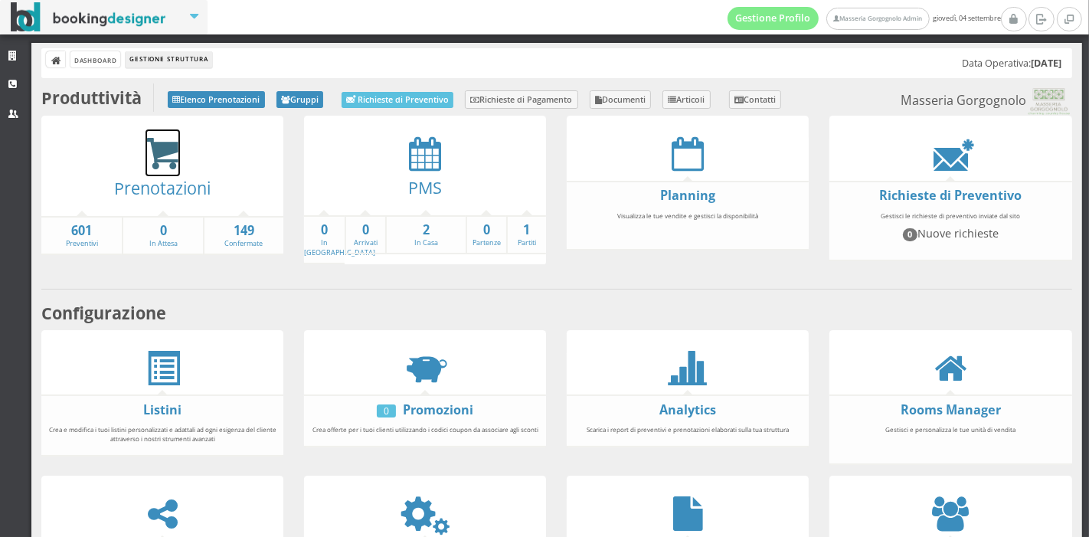
click at [163, 165] on icon at bounding box center [162, 153] width 34 height 35
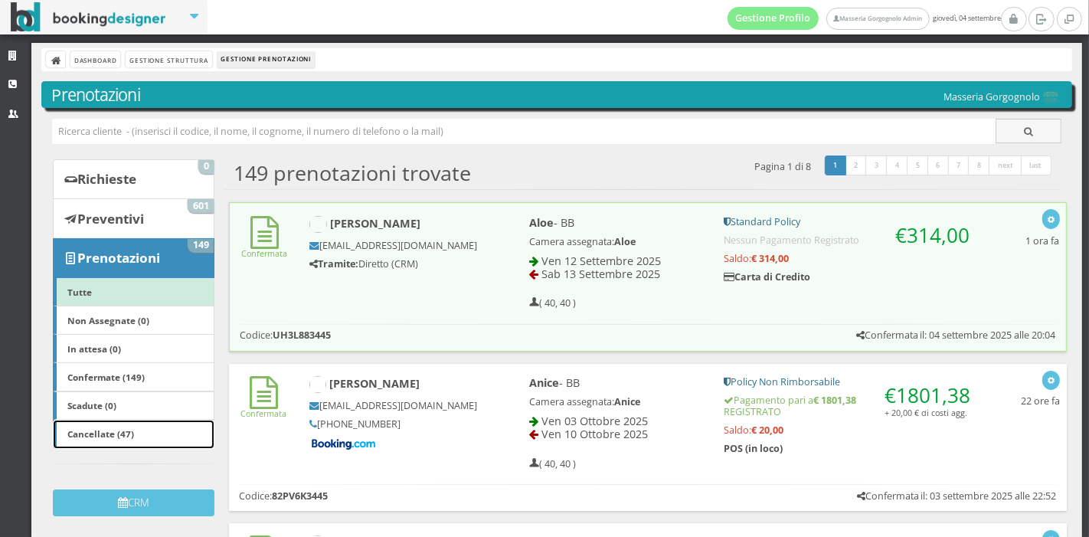
click at [100, 434] on b "Cancellate (47)" at bounding box center [100, 433] width 67 height 12
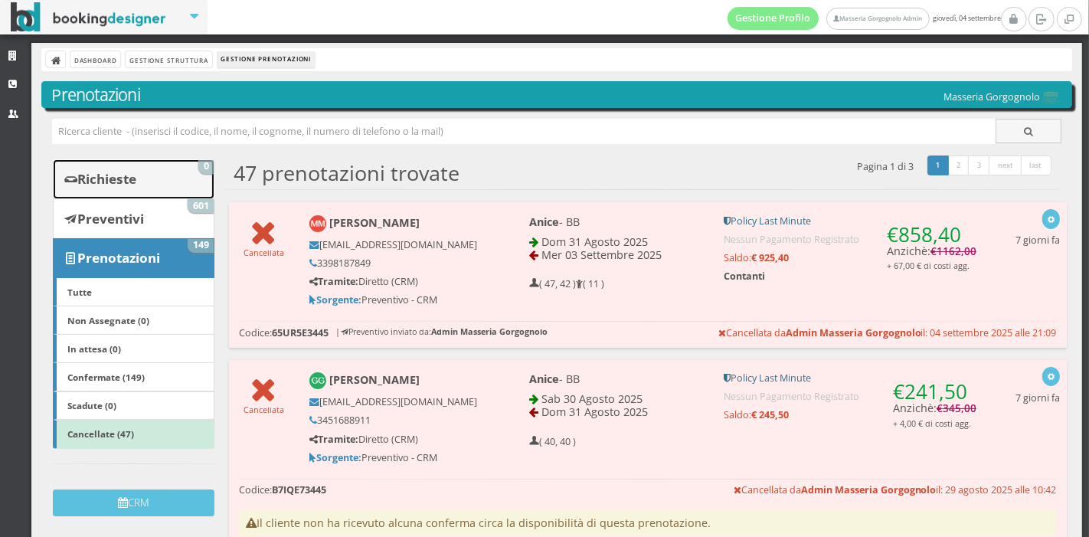
click at [171, 161] on link "Richieste 0" at bounding box center [134, 179] width 162 height 40
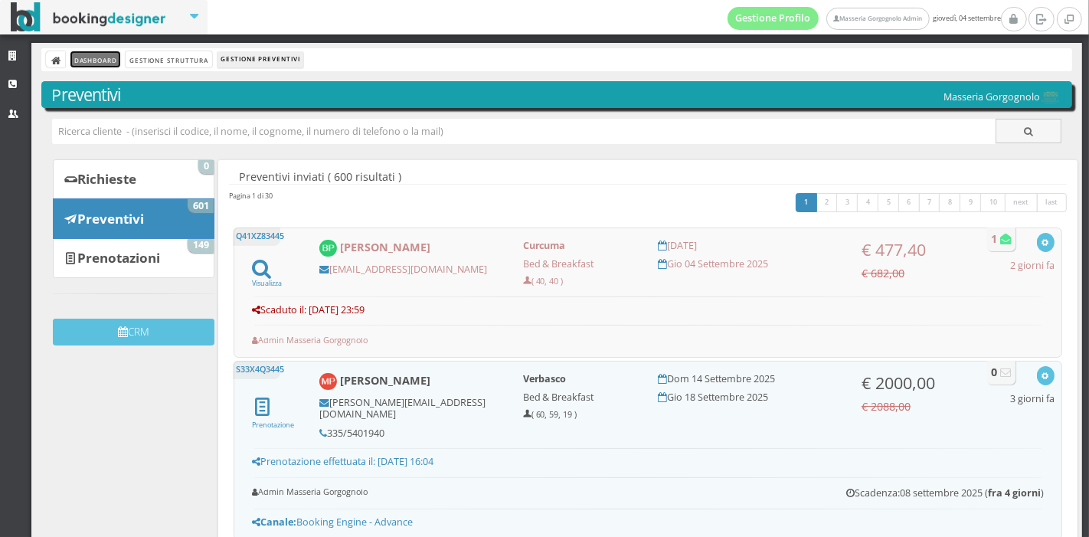
click at [81, 55] on link "Dashboard" at bounding box center [95, 59] width 50 height 16
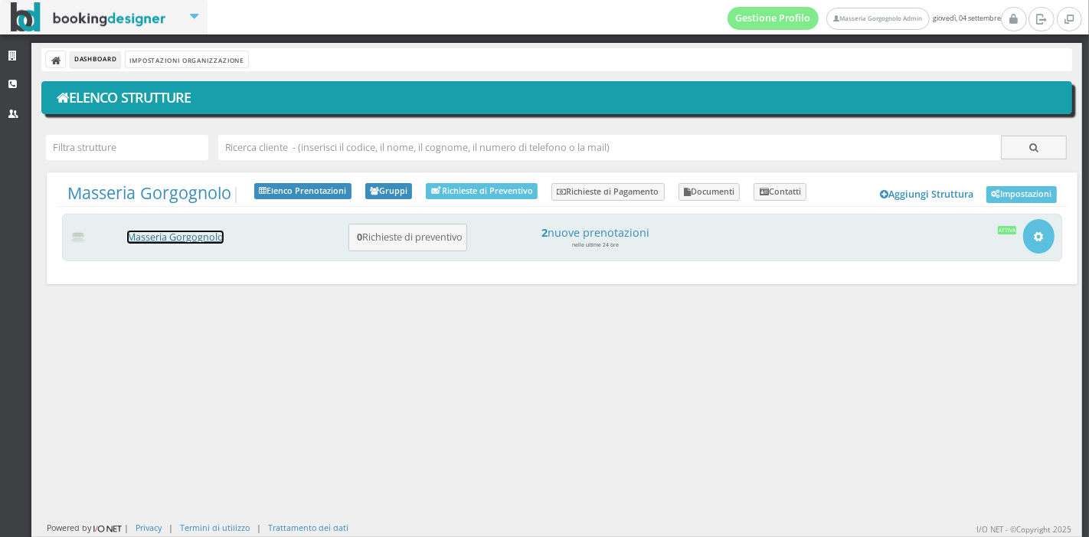
click at [192, 237] on link "Masseria Gorgognolo" at bounding box center [175, 236] width 96 height 13
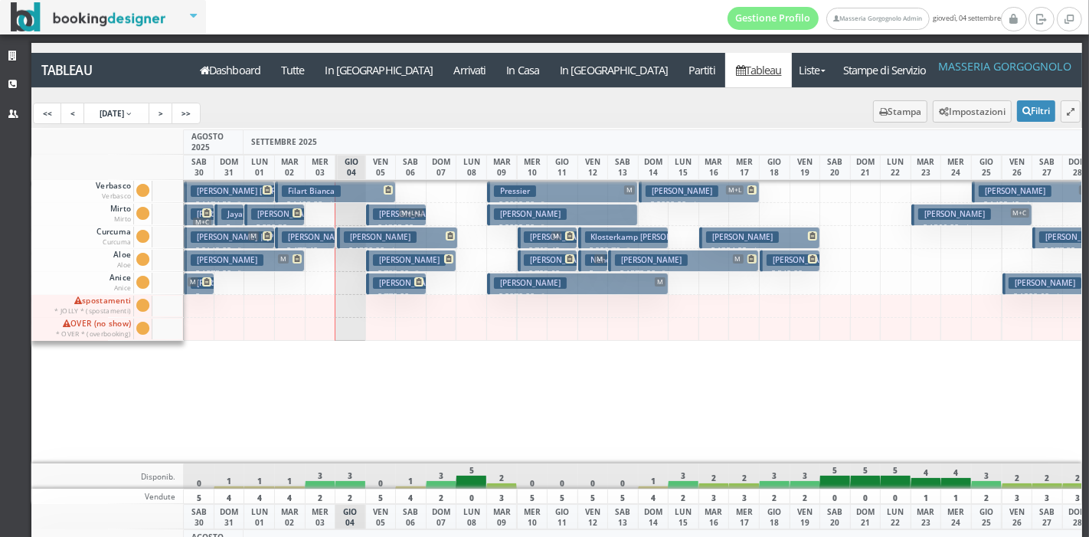
click at [597, 257] on span "M" at bounding box center [599, 258] width 11 height 9
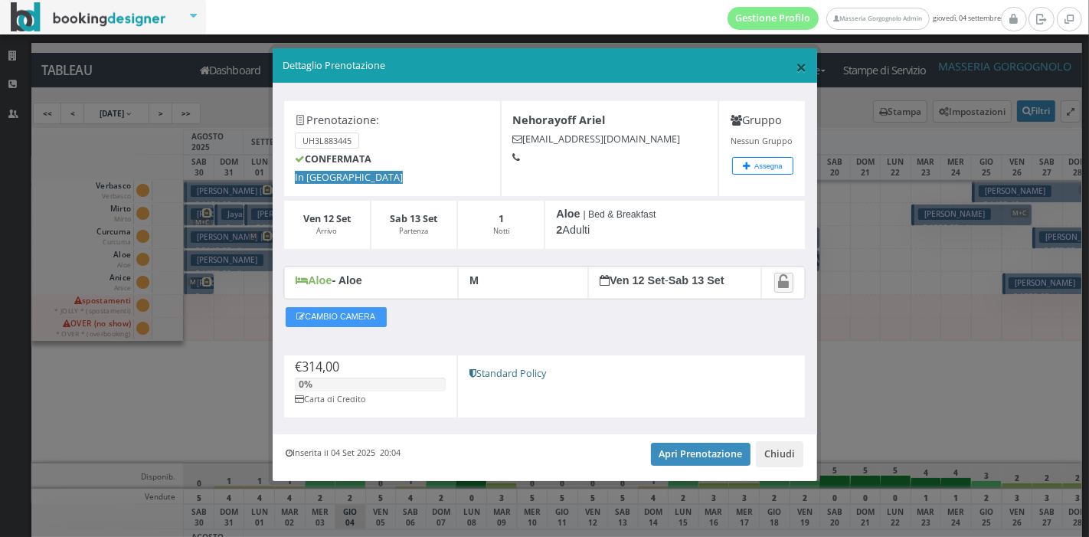
click at [799, 64] on span "×" at bounding box center [801, 67] width 11 height 26
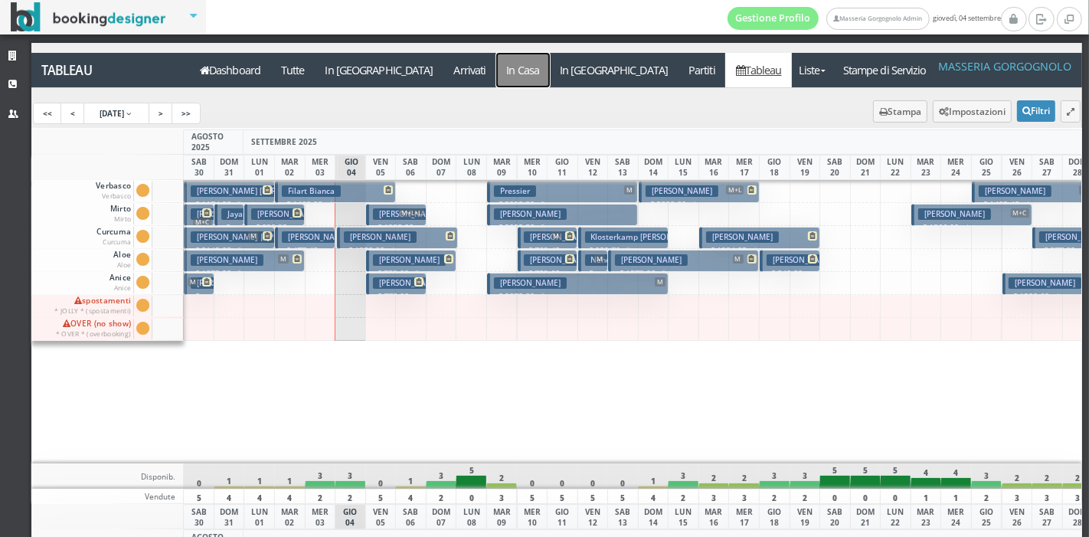
click at [496, 77] on a=pms-instay-reservations"] "In Casa" at bounding box center [523, 70] width 54 height 34
